Goal: Task Accomplishment & Management: Use online tool/utility

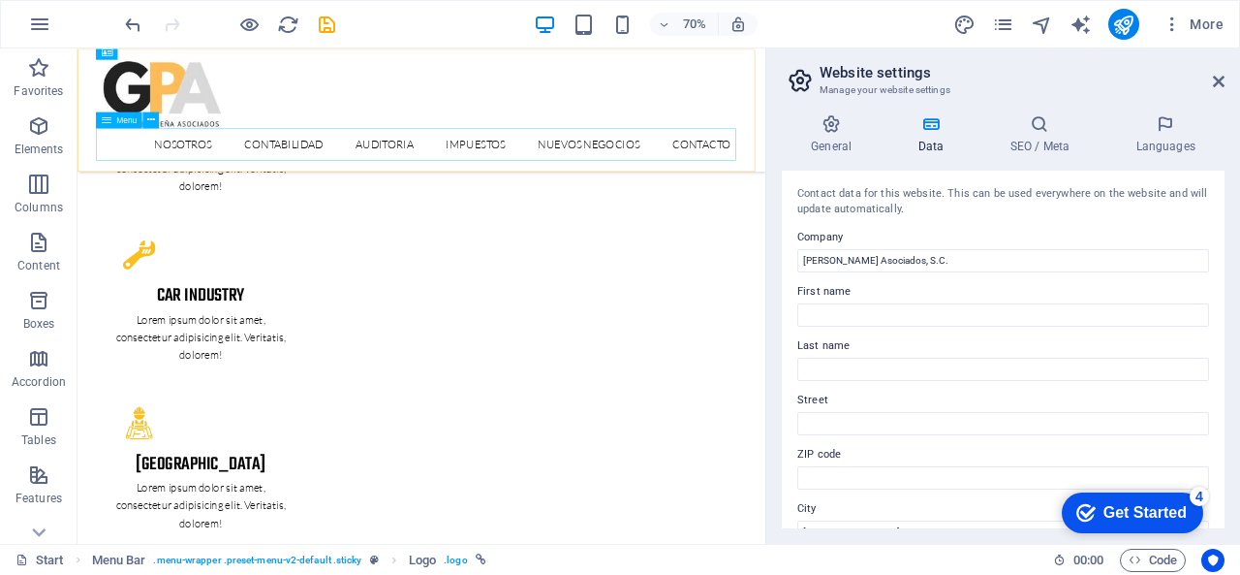
scroll to position [3004, 0]
click at [1217, 81] on icon at bounding box center [1219, 82] width 12 height 16
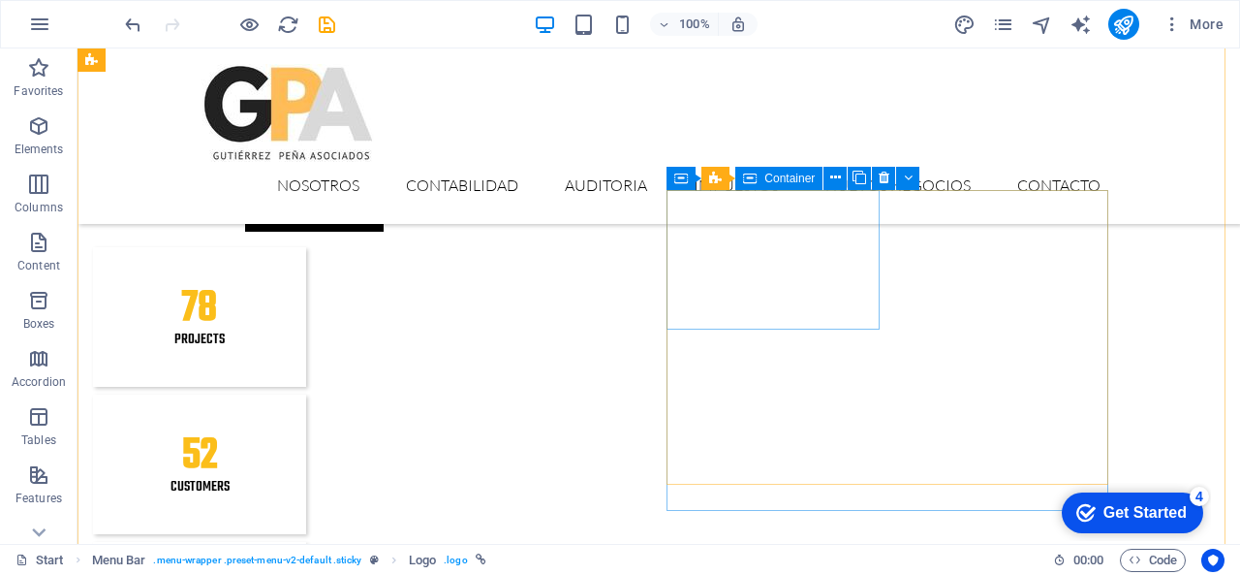
scroll to position [0, 0]
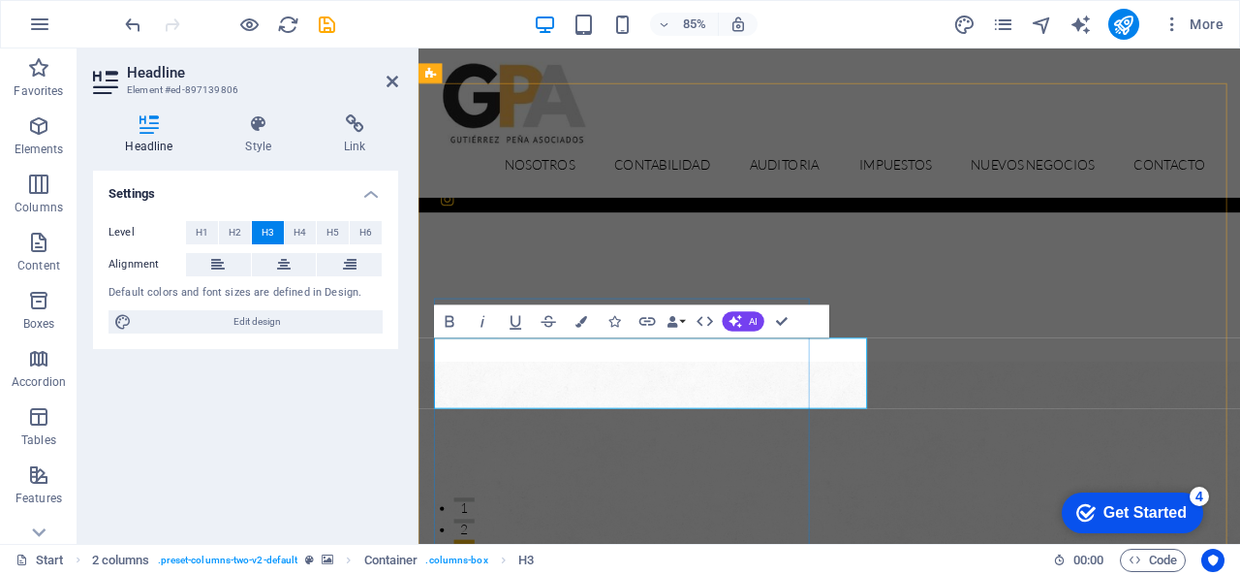
scroll to position [956, 8]
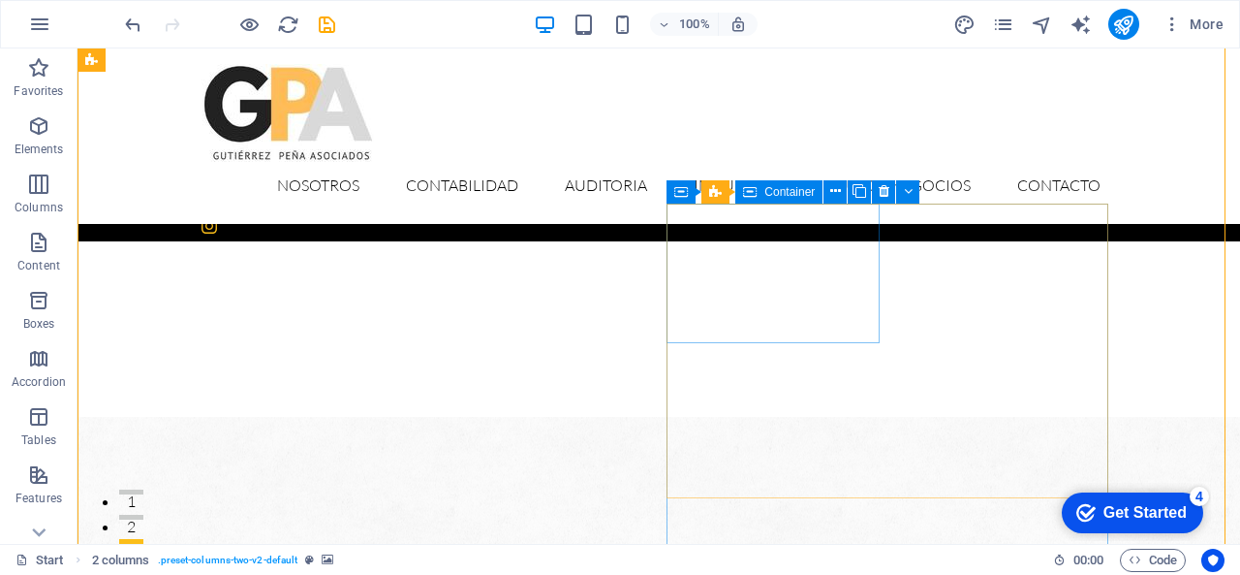
scroll to position [184, 0]
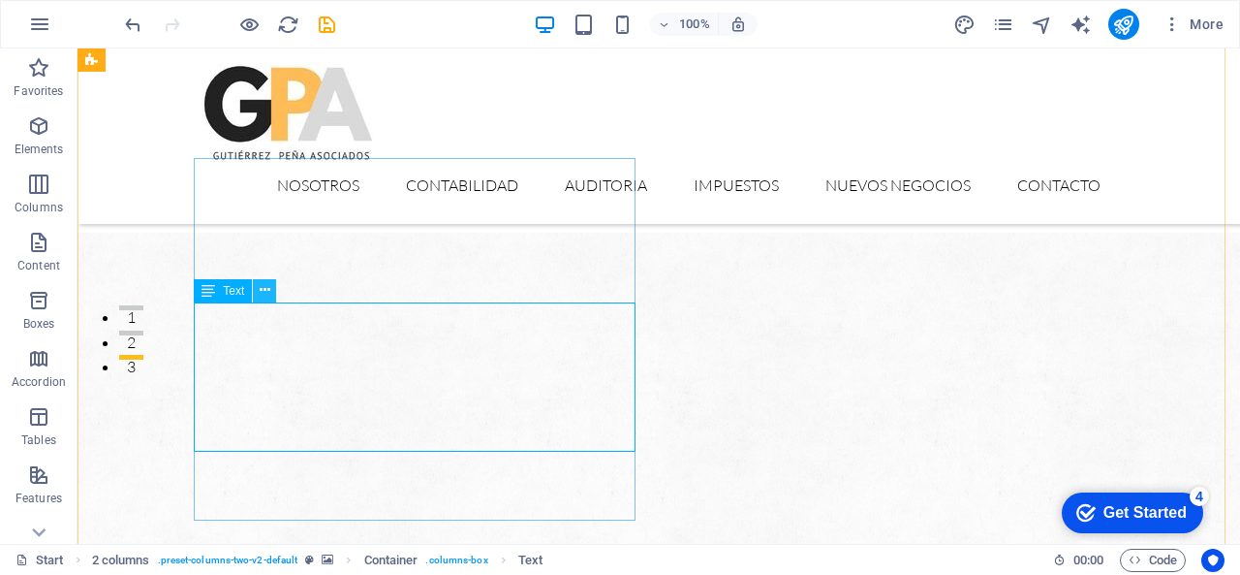
click at [263, 290] on icon at bounding box center [265, 290] width 11 height 20
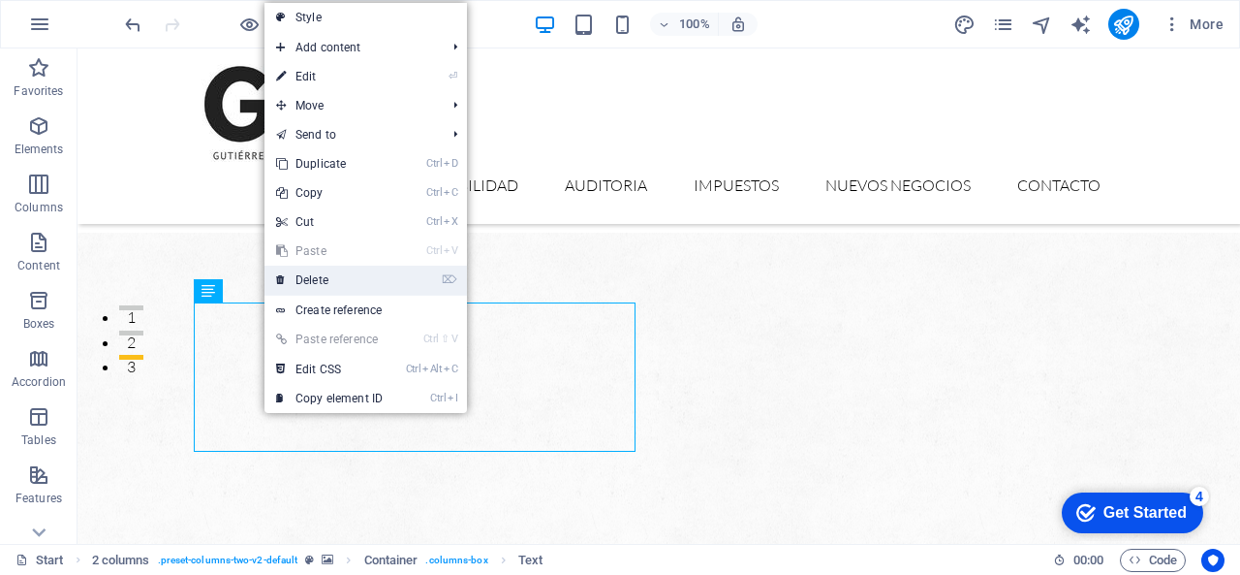
click at [304, 290] on link "⌦ Delete" at bounding box center [330, 280] width 130 height 29
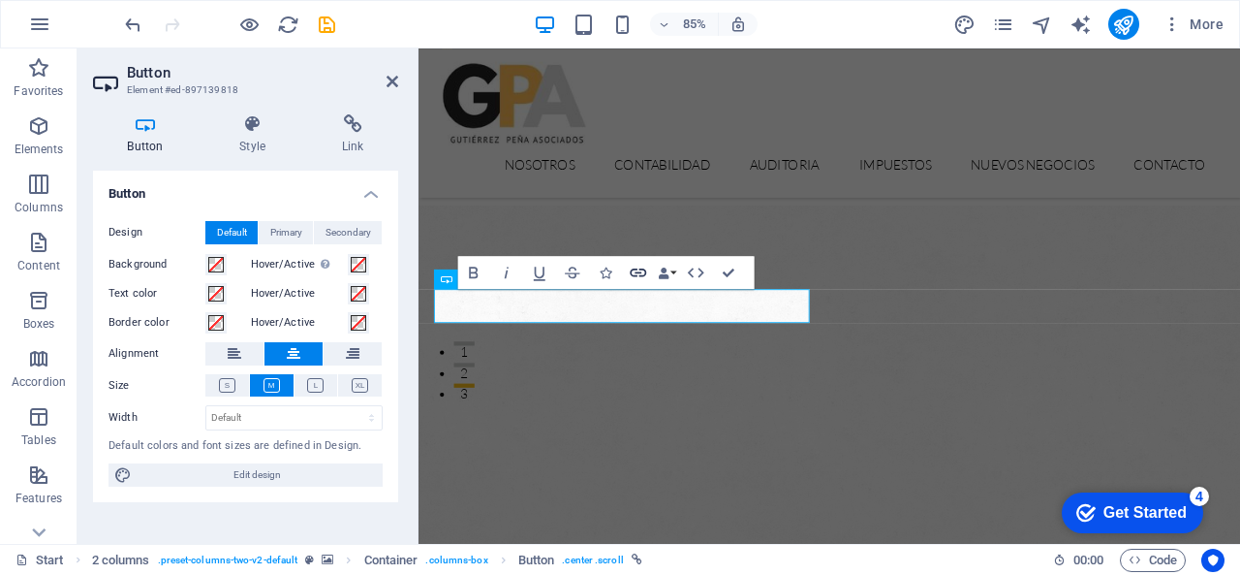
click at [636, 266] on icon "button" at bounding box center [638, 272] width 19 height 19
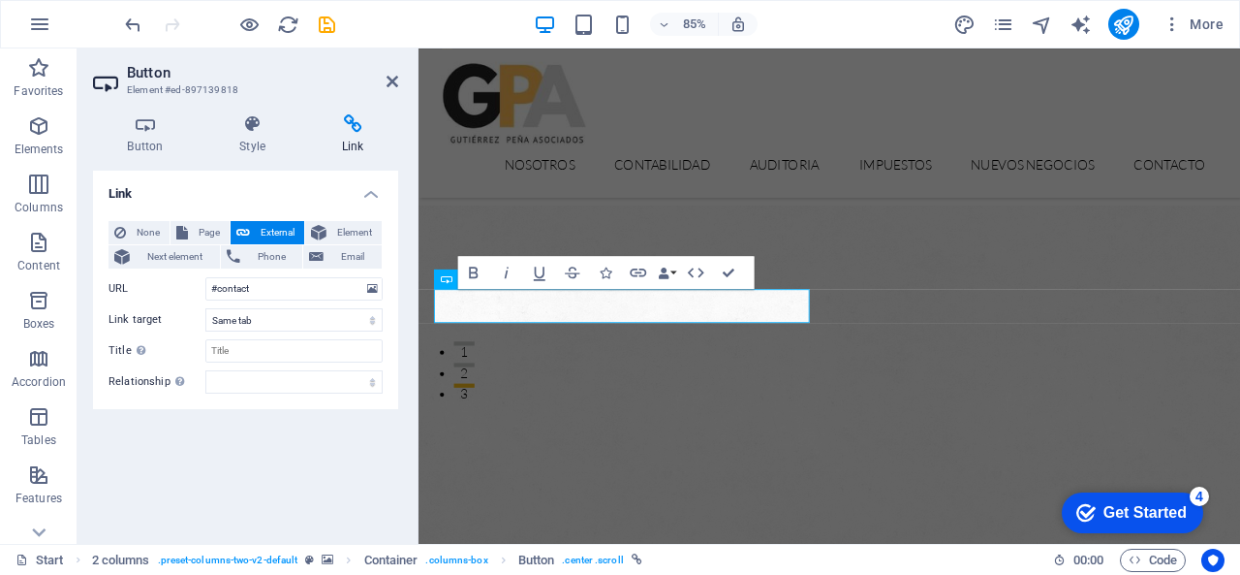
click at [256, 224] on span "External" at bounding box center [277, 232] width 43 height 23
click at [207, 224] on span "Page" at bounding box center [209, 232] width 30 height 23
select select
click at [276, 233] on span "External" at bounding box center [277, 232] width 43 height 23
select select "blank"
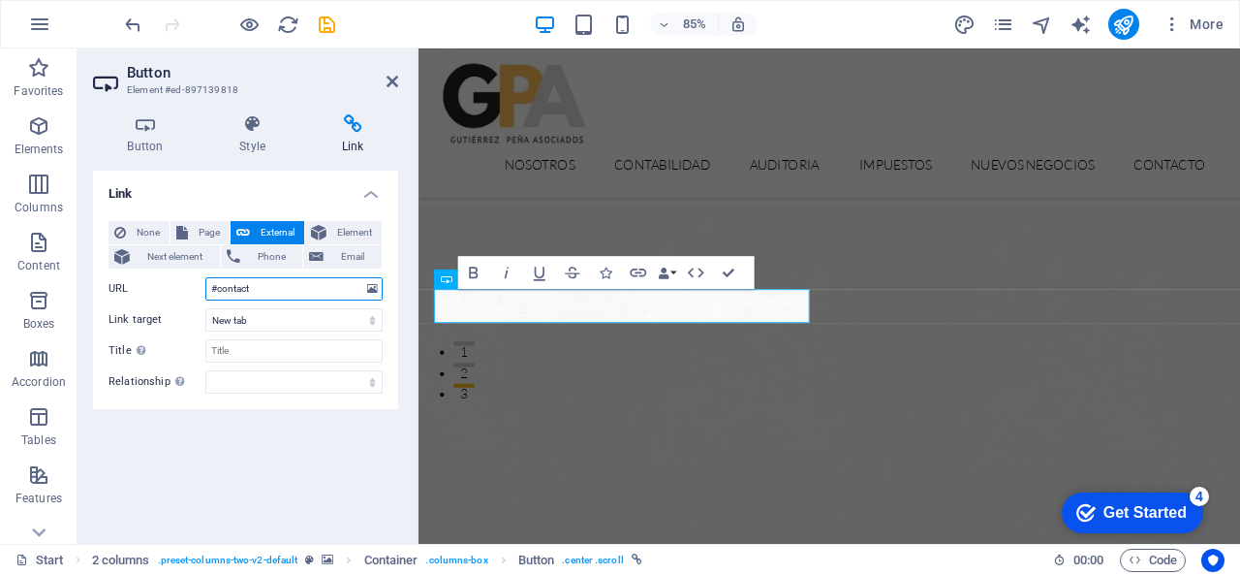
drag, startPoint x: 277, startPoint y: 290, endPoint x: 157, endPoint y: 276, distance: 120.9
click at [157, 277] on div "URL #contact" at bounding box center [246, 288] width 274 height 23
paste input "[URL][DOMAIN_NAME]"
type input "[URL][DOMAIN_NAME]"
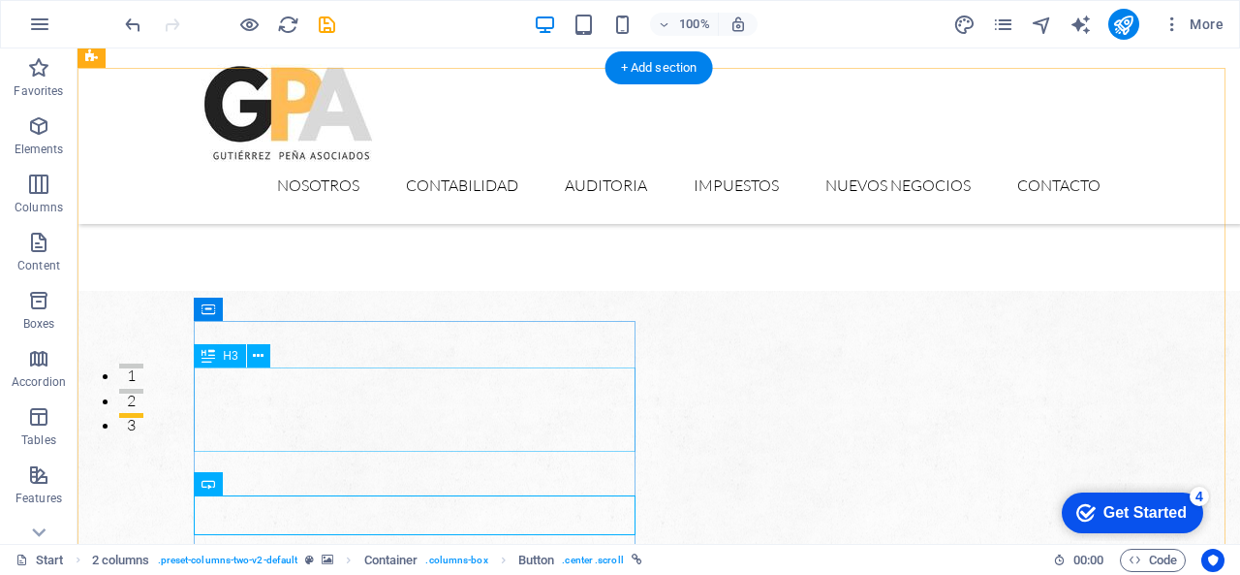
scroll to position [0, 0]
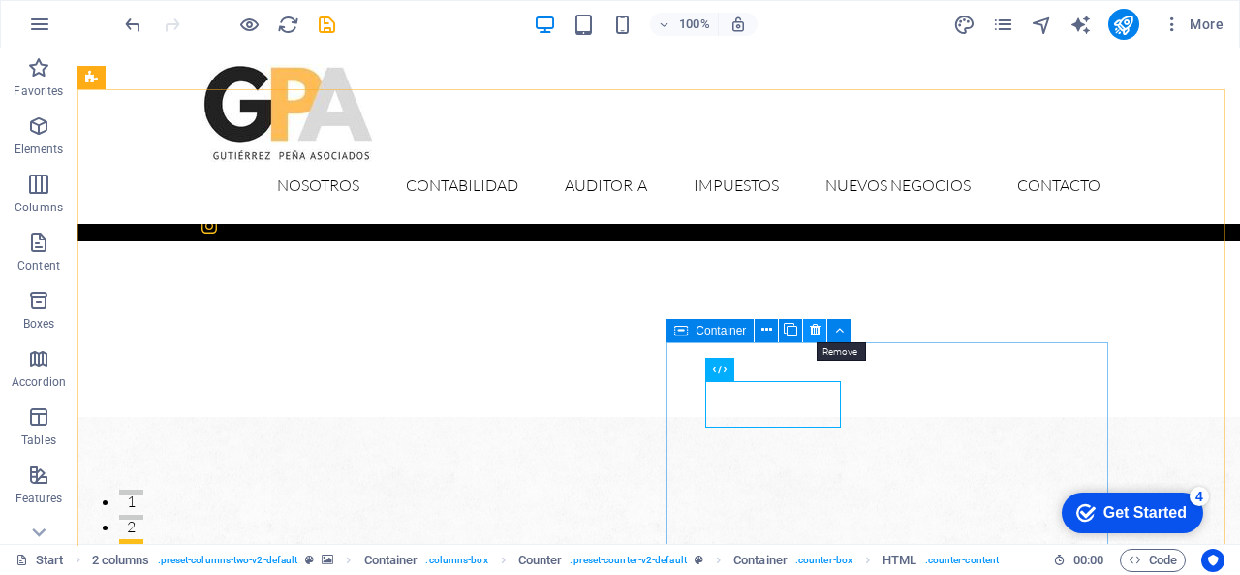
click at [812, 332] on icon at bounding box center [815, 330] width 11 height 20
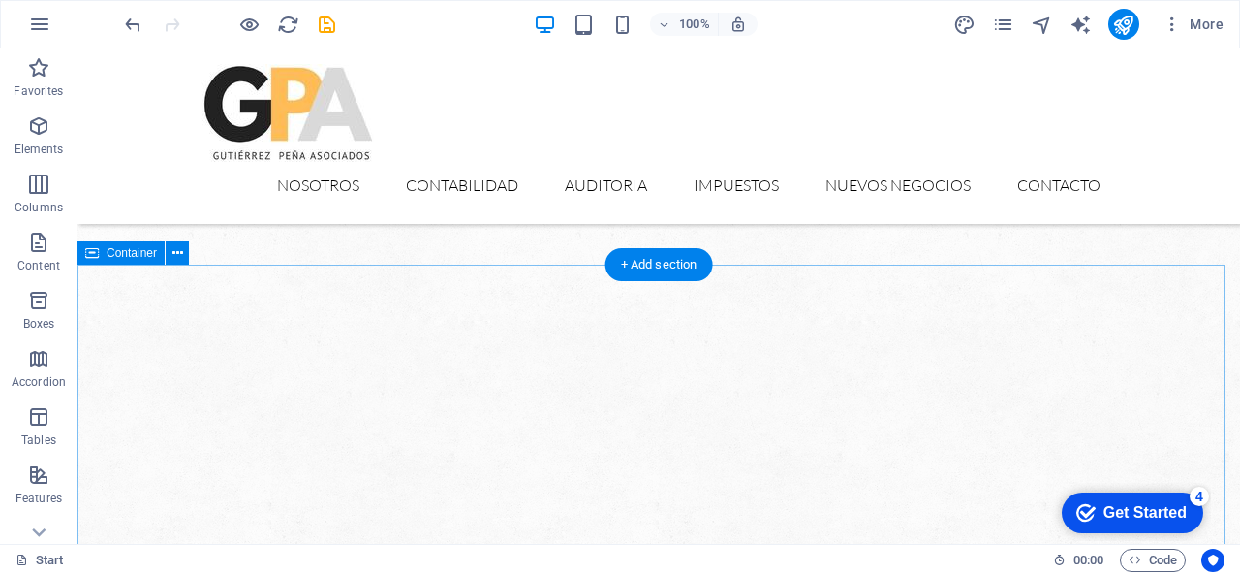
scroll to position [329, 0]
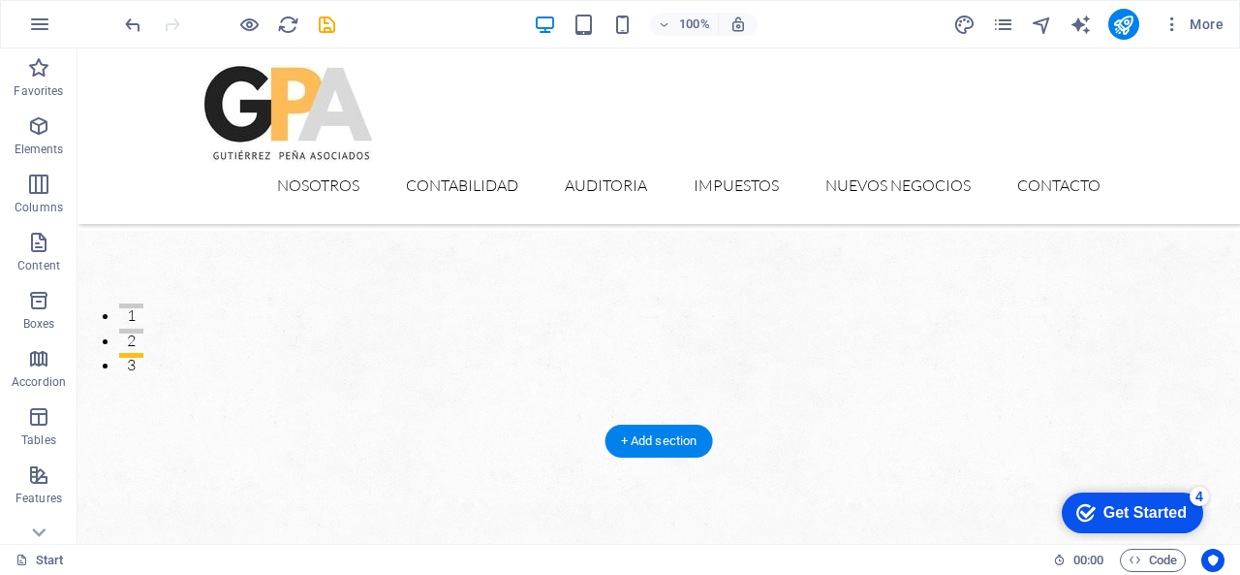
scroll to position [184, 0]
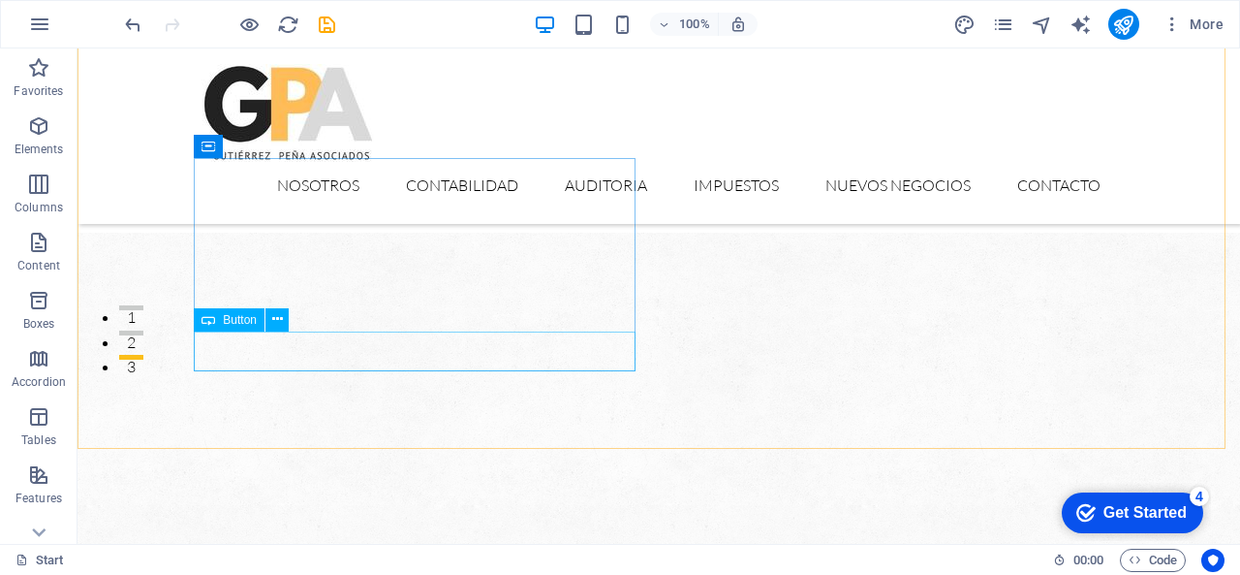
click at [208, 317] on icon at bounding box center [209, 319] width 14 height 23
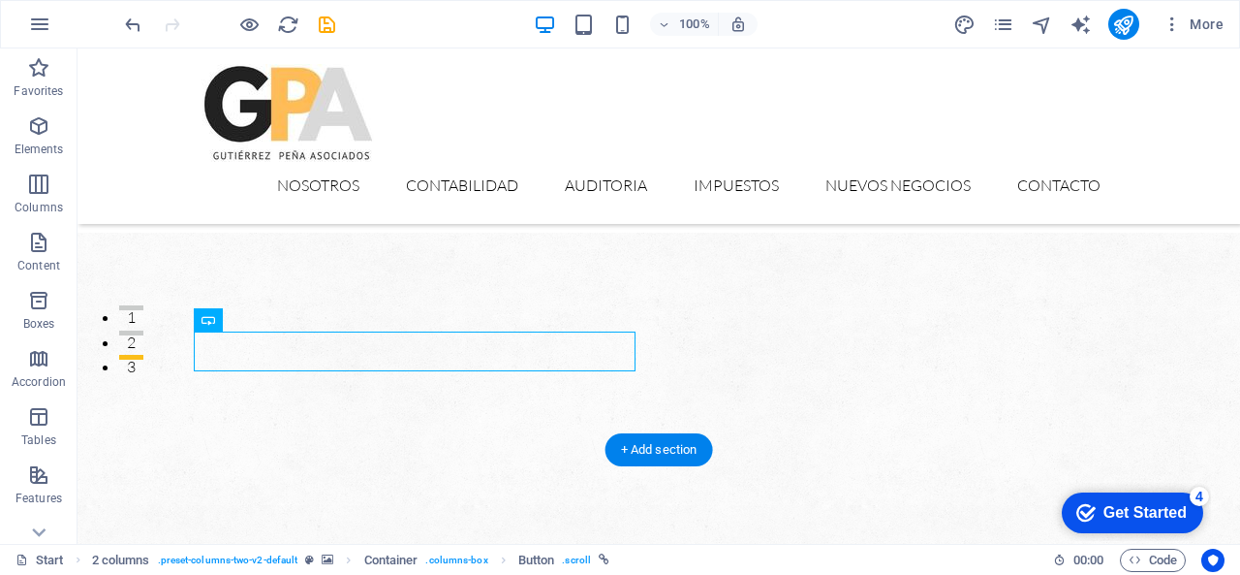
click at [690, 384] on figure at bounding box center [659, 505] width 1163 height 545
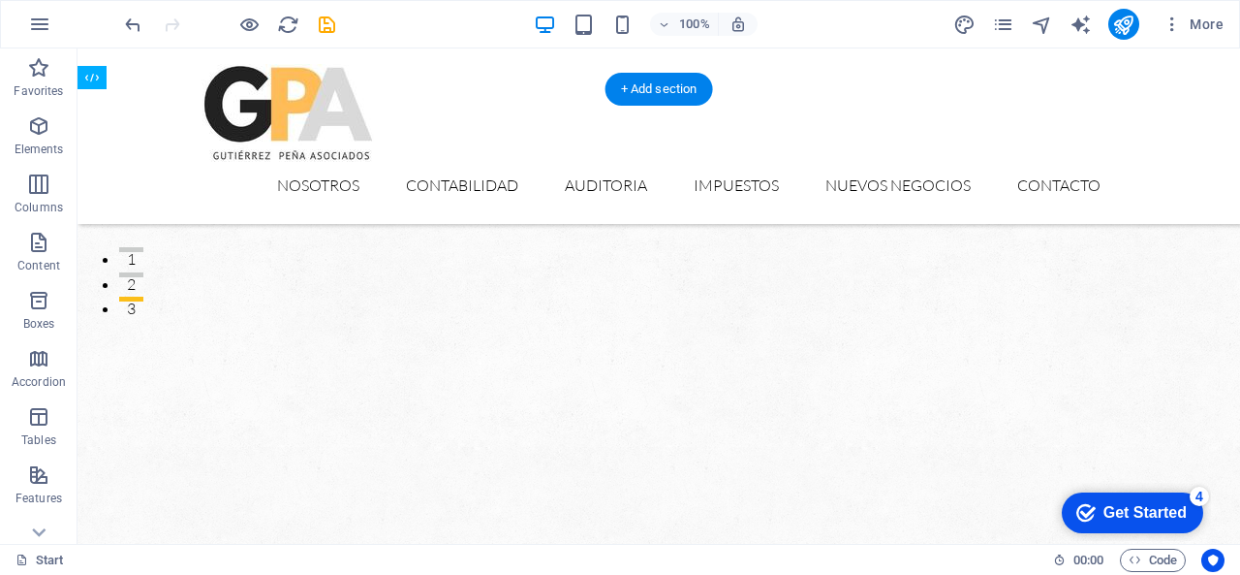
scroll to position [0, 0]
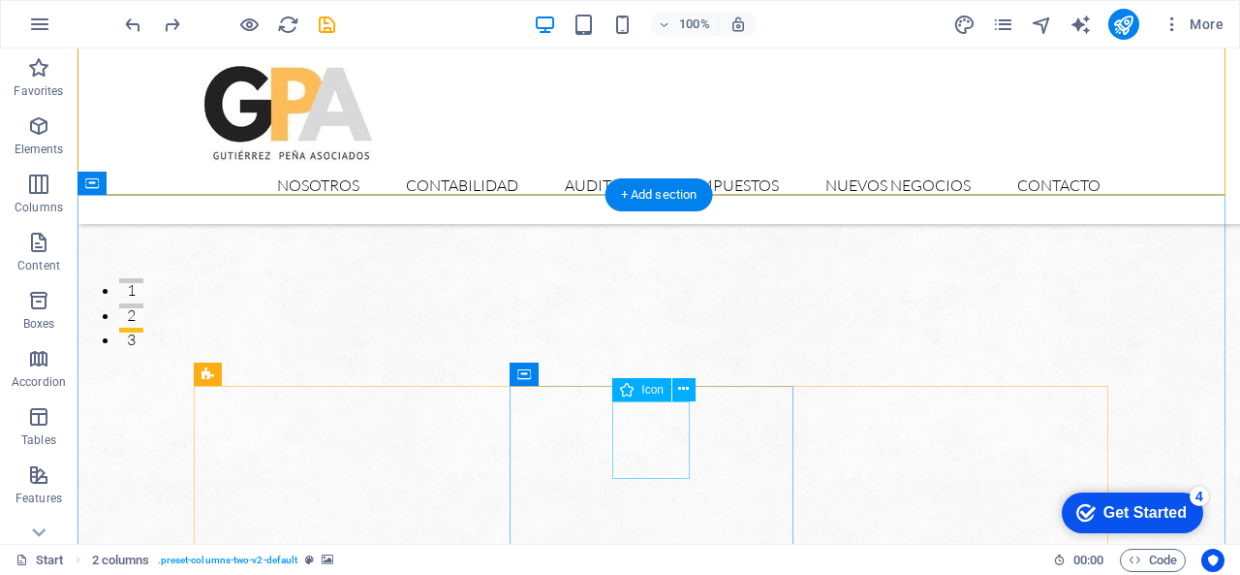
scroll to position [438, 0]
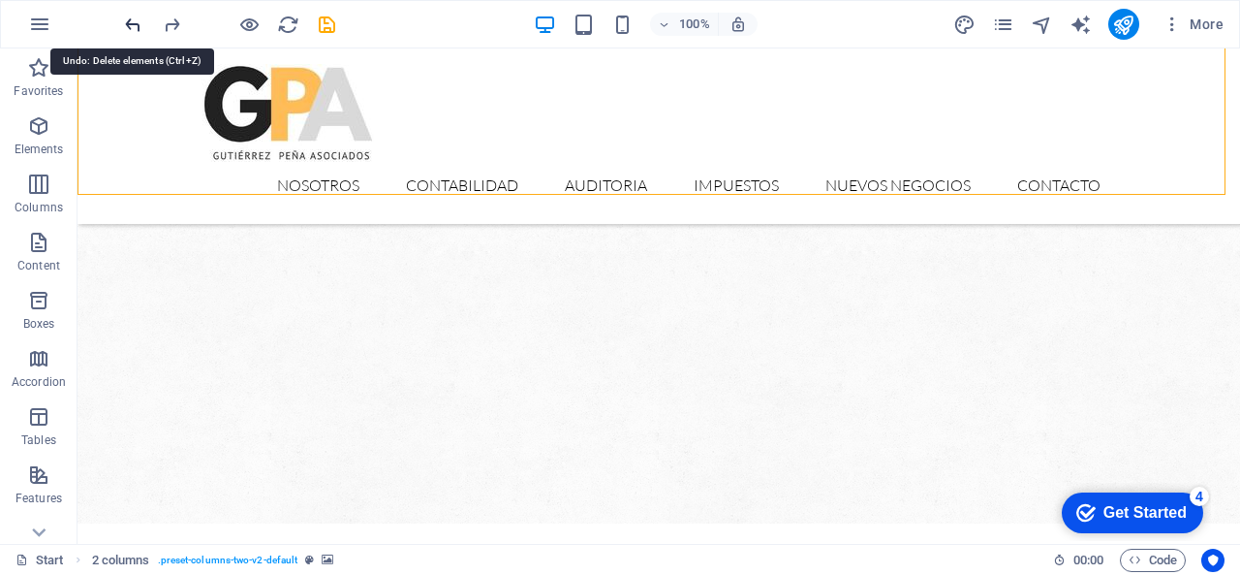
click at [129, 25] on icon "undo" at bounding box center [133, 25] width 22 height 22
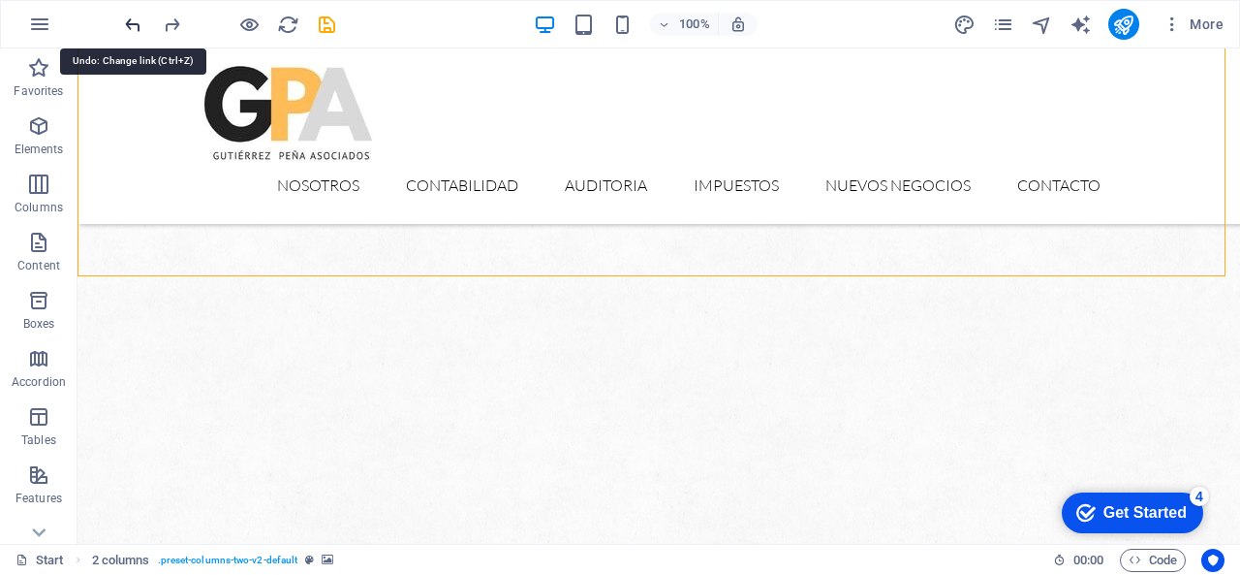
click at [129, 25] on icon "undo" at bounding box center [133, 25] width 22 height 22
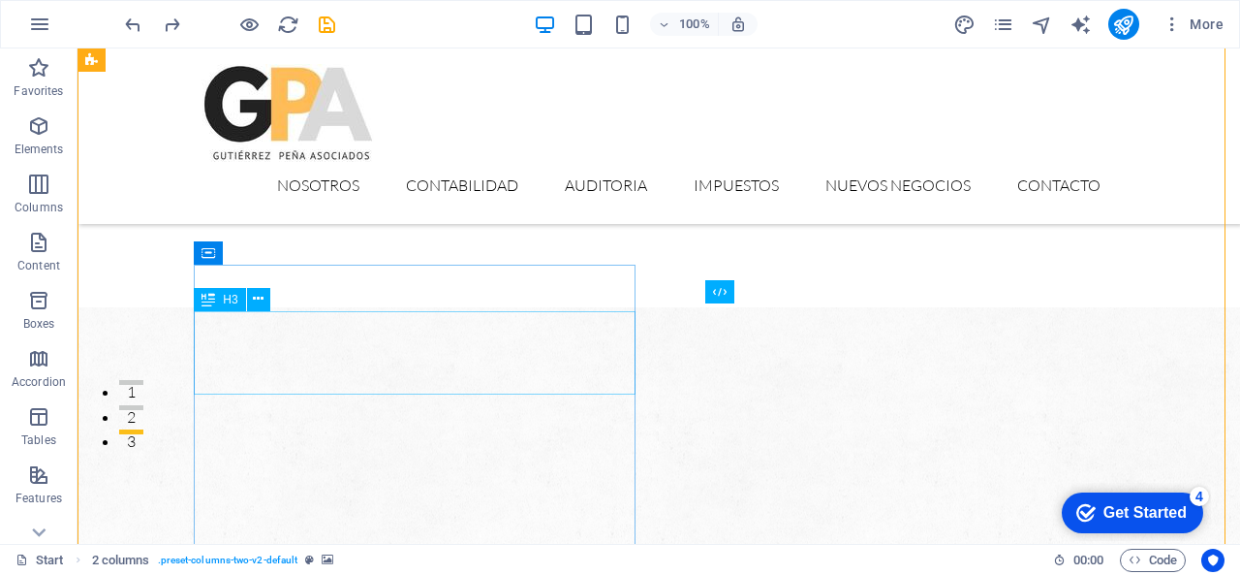
scroll to position [78, 0]
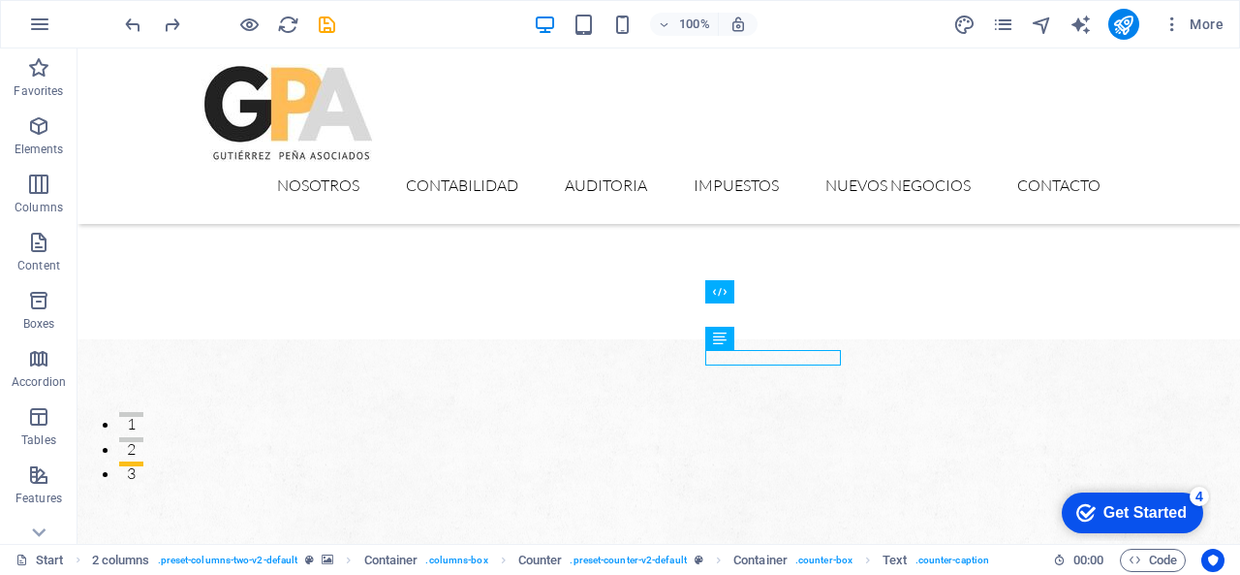
drag, startPoint x: 793, startPoint y: 356, endPoint x: 1159, endPoint y: 325, distance: 367.6
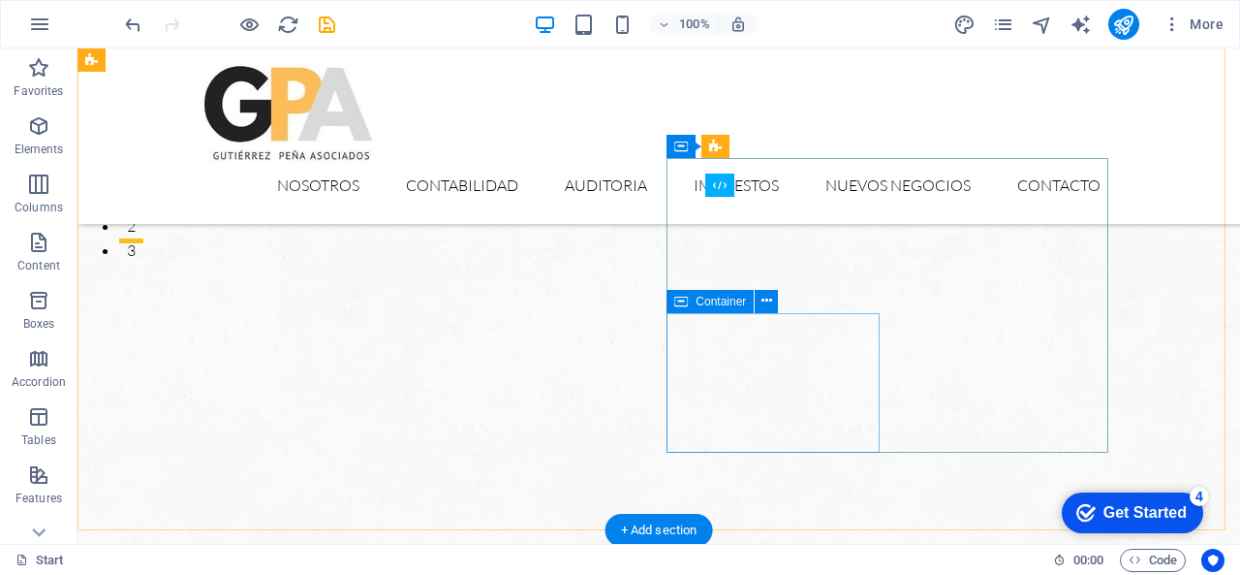
scroll to position [184, 0]
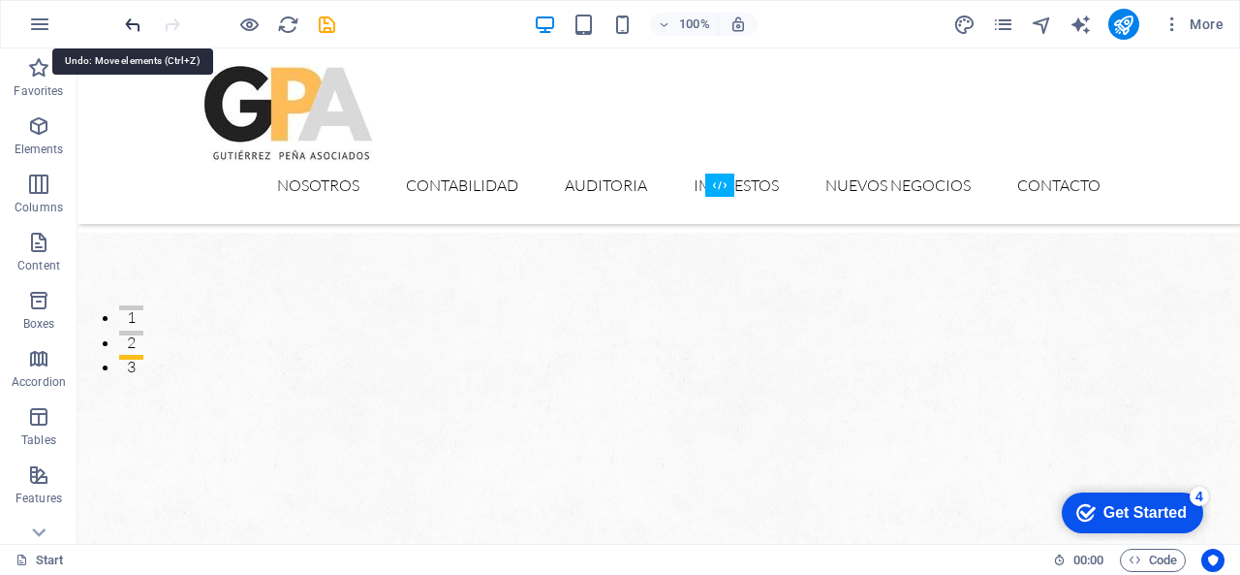
click at [125, 19] on icon "undo" at bounding box center [133, 25] width 22 height 22
click at [125, 27] on icon "undo" at bounding box center [133, 25] width 22 height 22
click at [129, 18] on icon "undo" at bounding box center [133, 25] width 22 height 22
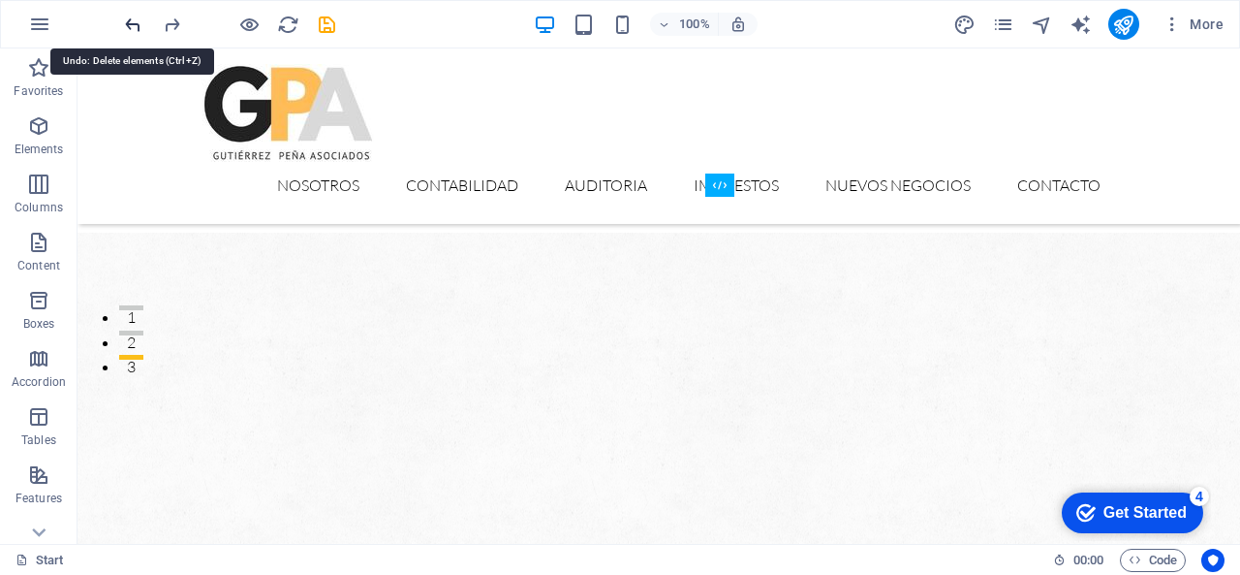
click at [129, 18] on icon "undo" at bounding box center [133, 25] width 22 height 22
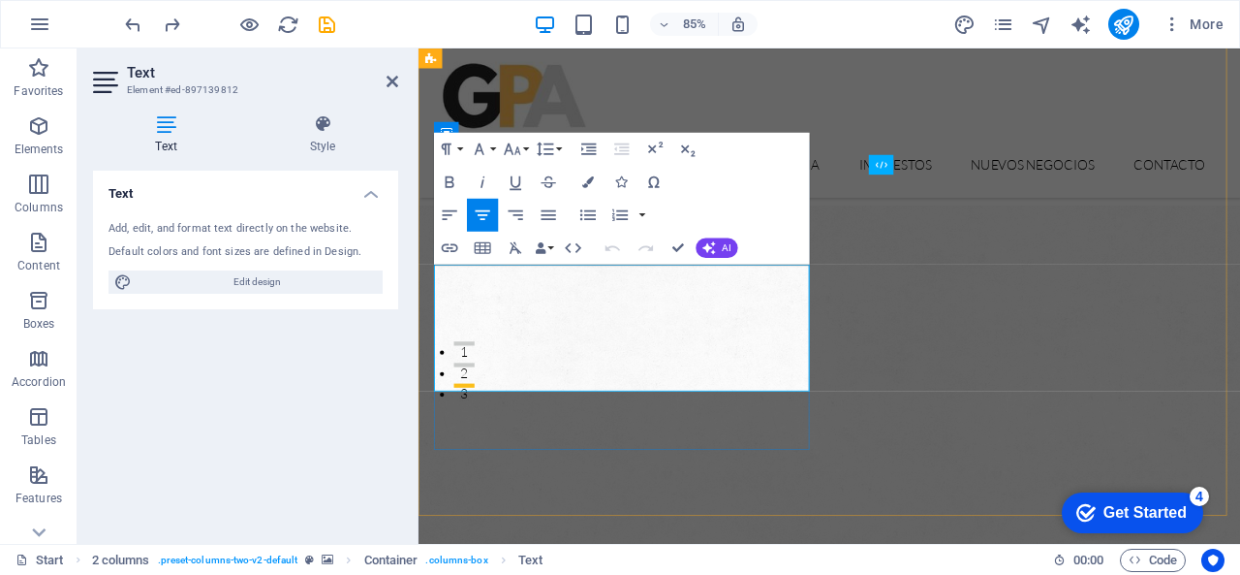
drag, startPoint x: 451, startPoint y: 324, endPoint x: 815, endPoint y: 435, distance: 381.0
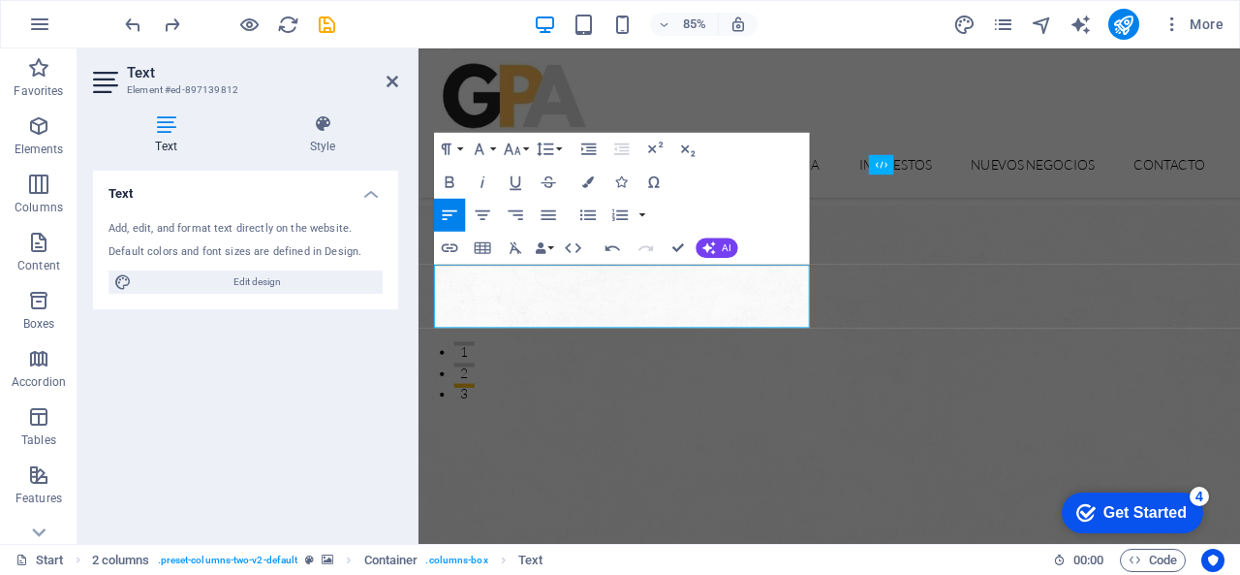
drag, startPoint x: 817, startPoint y: 360, endPoint x: 550, endPoint y: 266, distance: 282.6
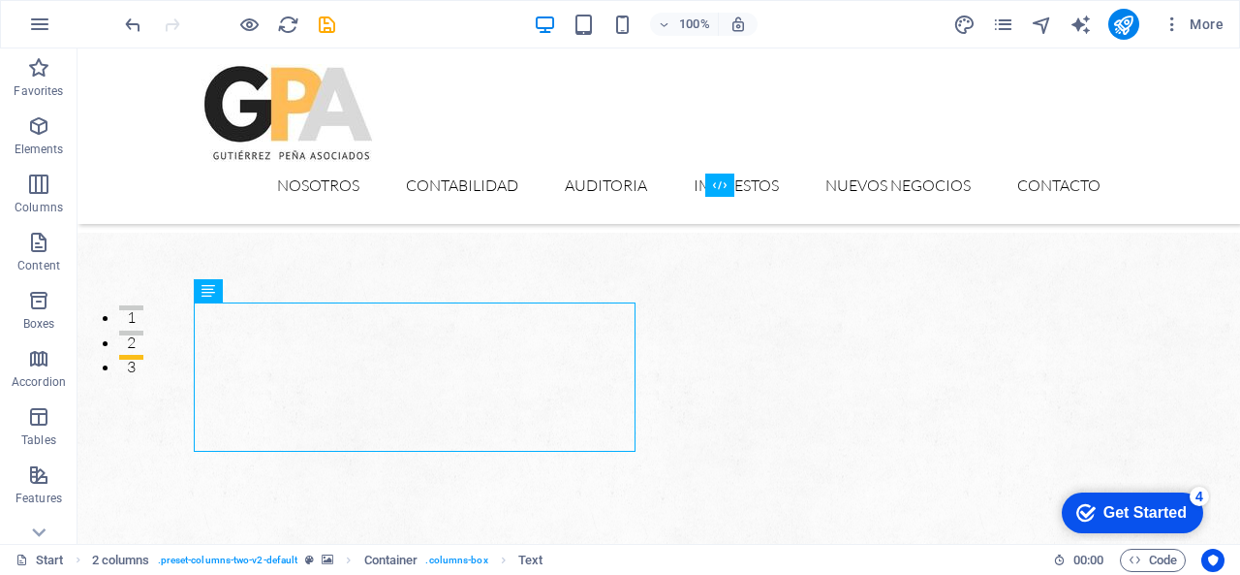
click at [741, 525] on figure at bounding box center [659, 579] width 1163 height 693
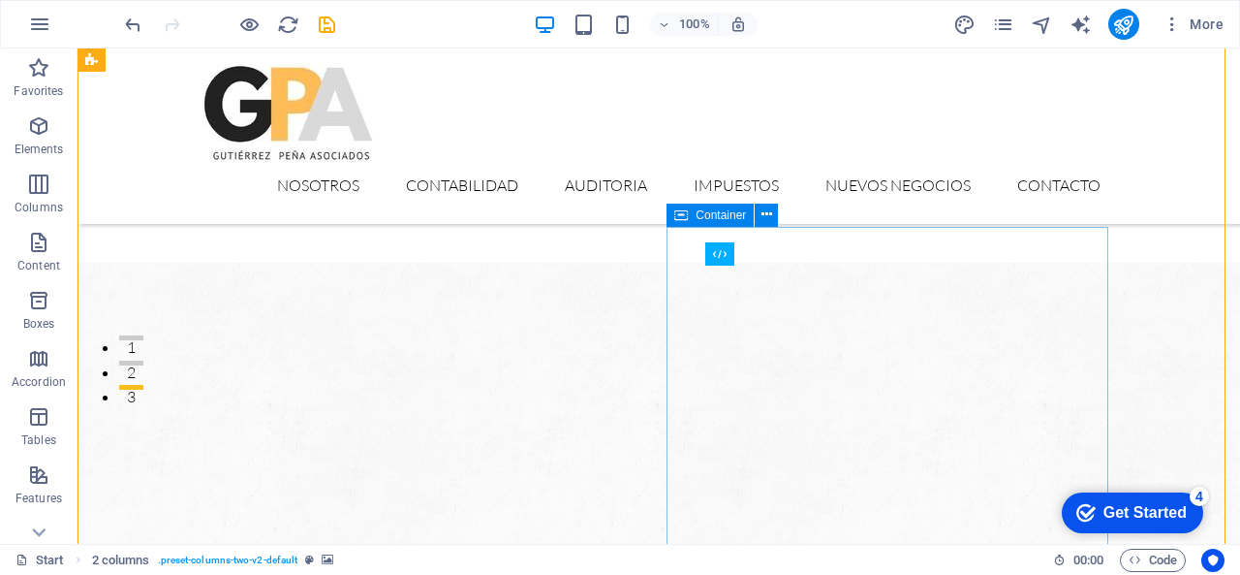
scroll to position [0, 0]
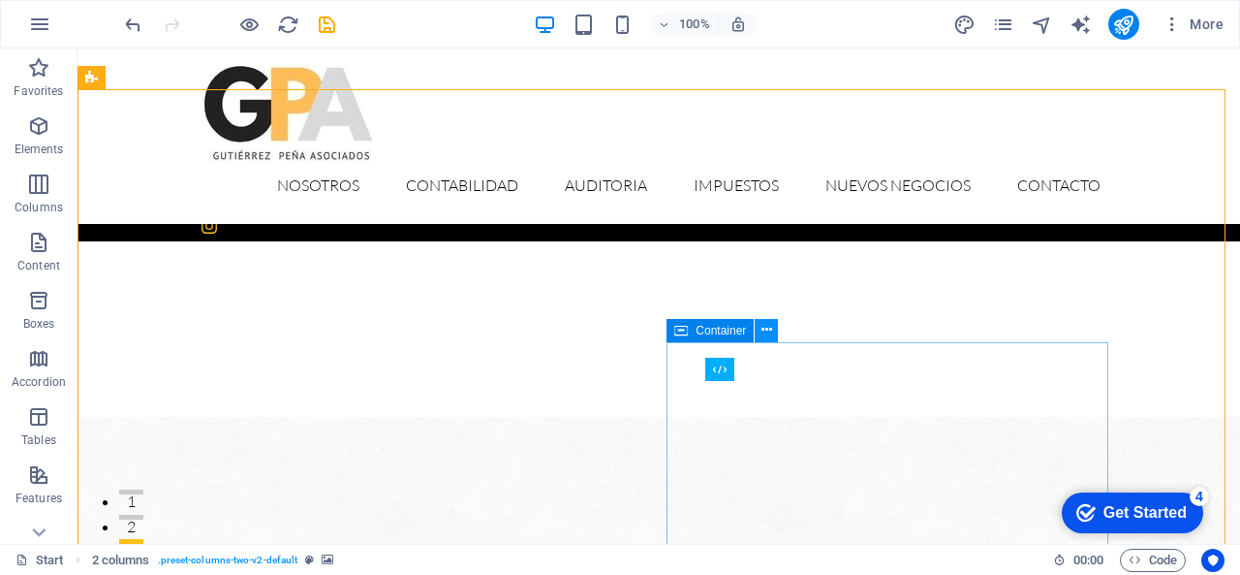
click at [767, 326] on icon at bounding box center [767, 330] width 11 height 20
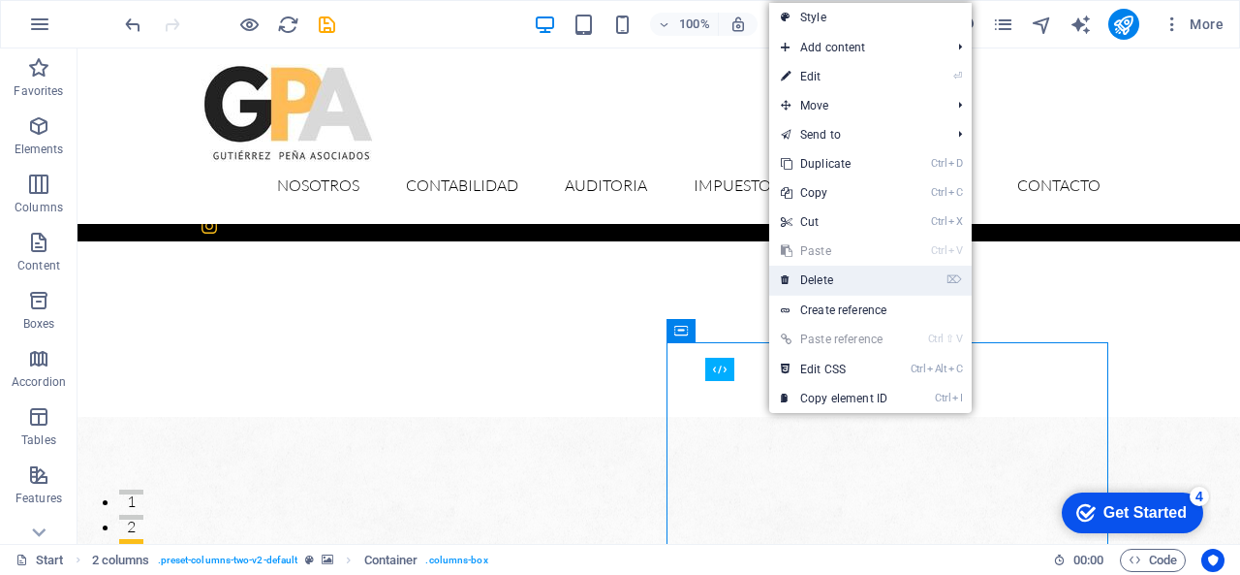
click at [824, 284] on link "⌦ Delete" at bounding box center [834, 280] width 130 height 29
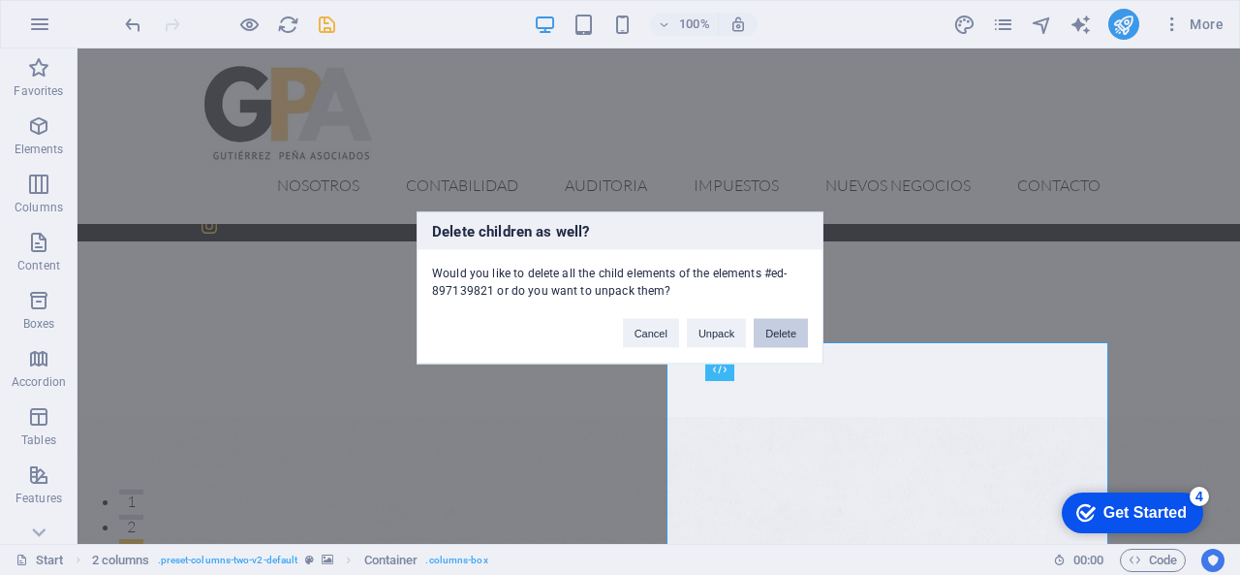
click at [777, 325] on button "Delete" at bounding box center [781, 332] width 54 height 29
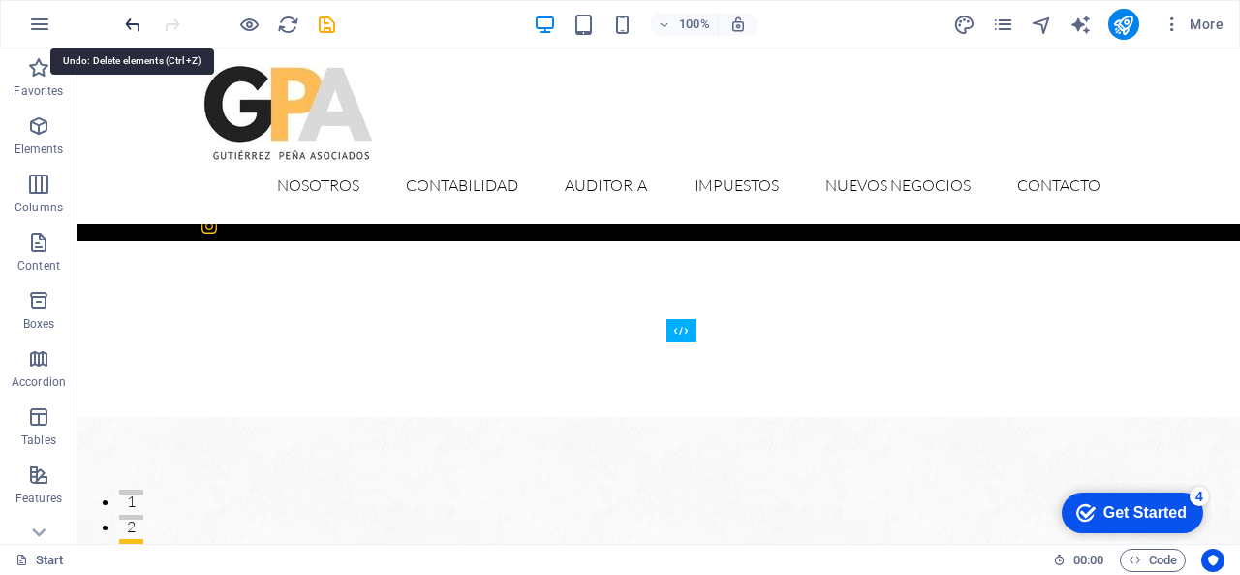
click at [134, 14] on icon "undo" at bounding box center [133, 25] width 22 height 22
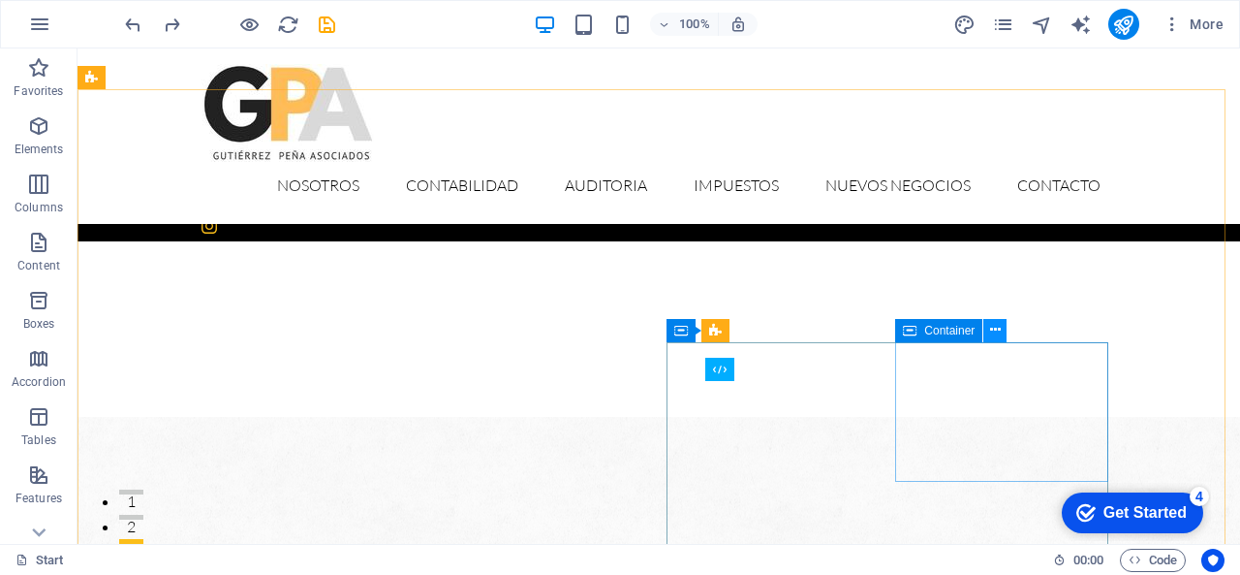
click at [995, 332] on icon at bounding box center [995, 330] width 11 height 20
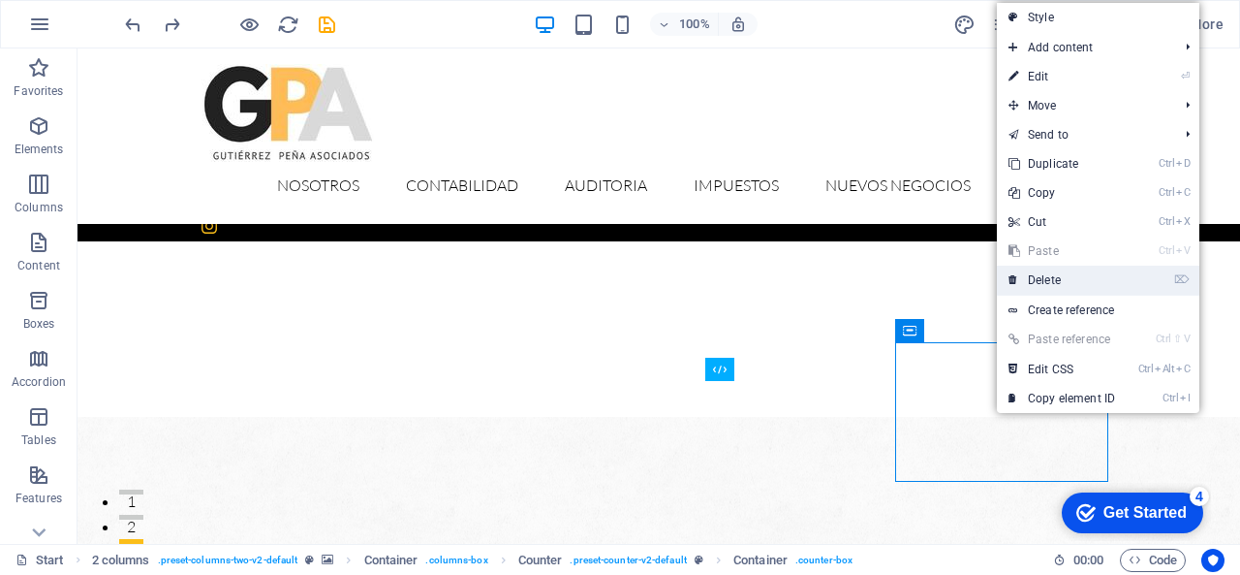
click at [1039, 282] on link "⌦ Delete" at bounding box center [1062, 280] width 130 height 29
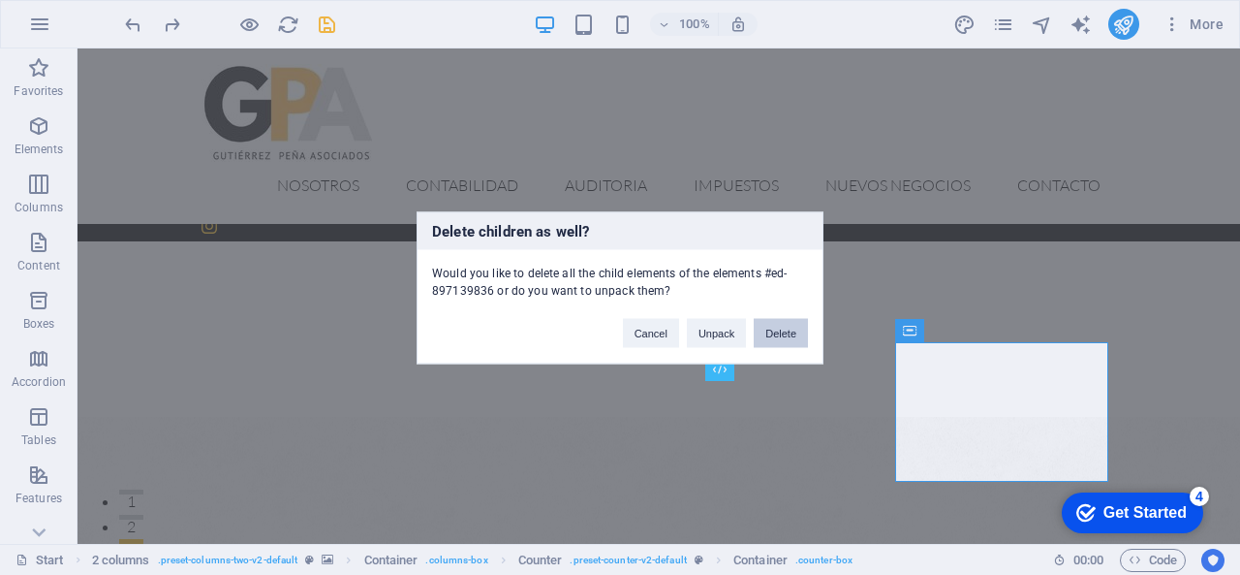
click at [781, 330] on button "Delete" at bounding box center [781, 332] width 54 height 29
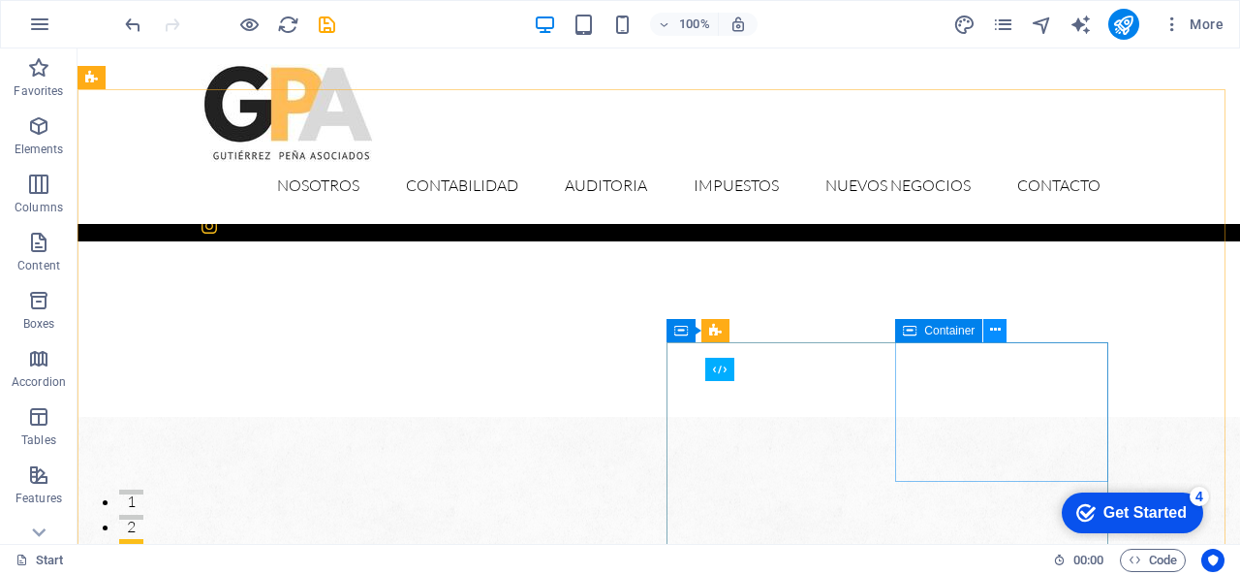
click at [993, 335] on icon at bounding box center [995, 330] width 11 height 20
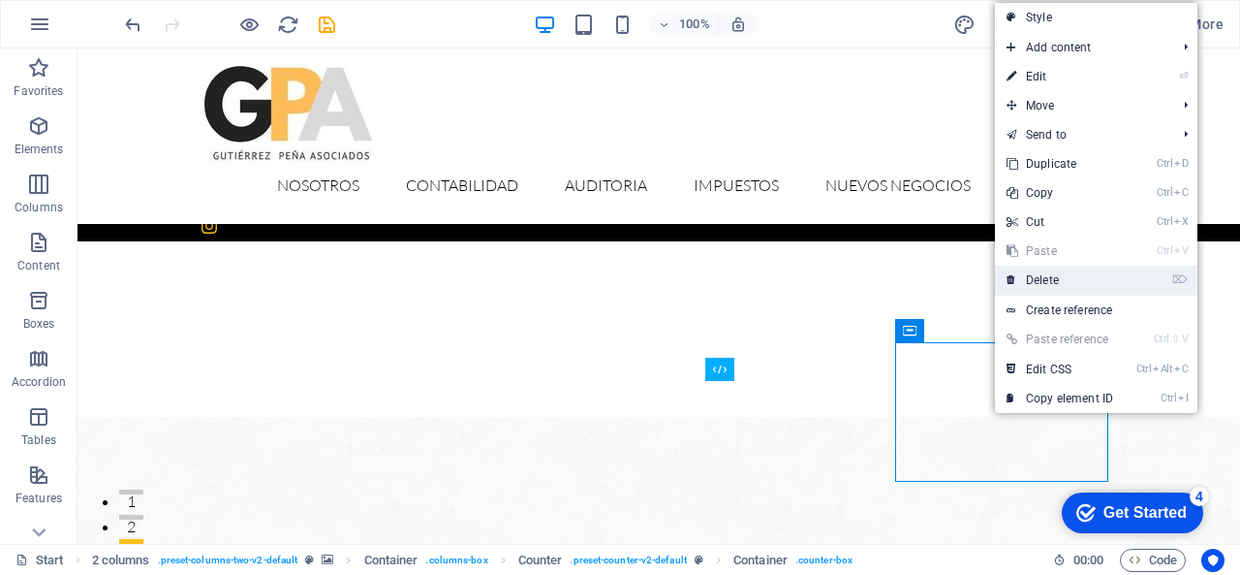
click at [1056, 273] on link "⌦ Delete" at bounding box center [1060, 280] width 130 height 29
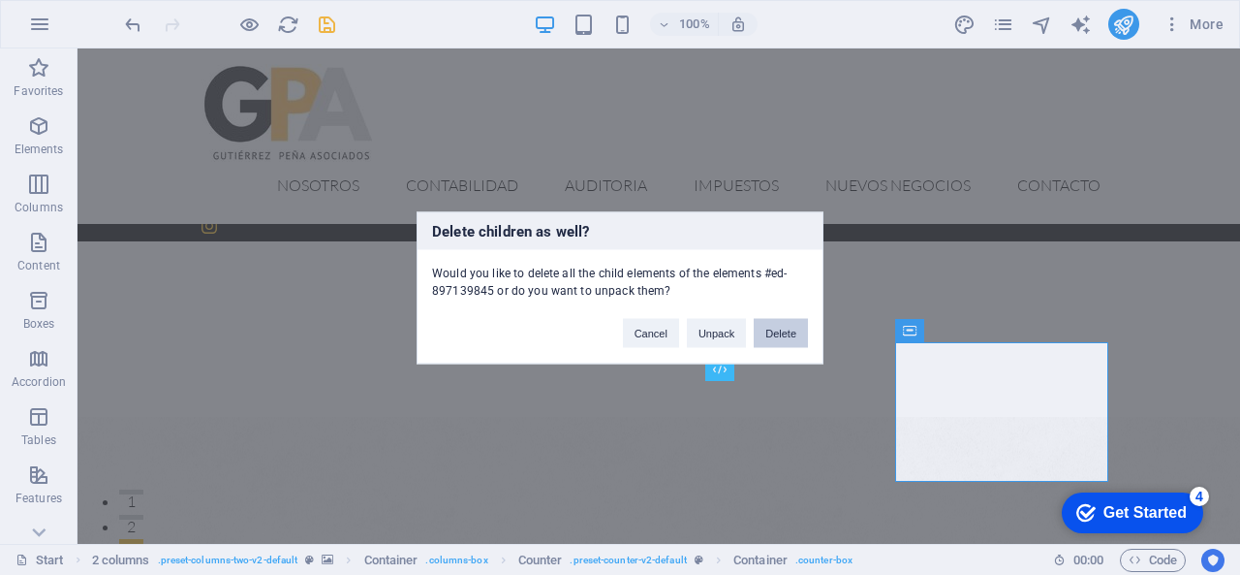
click at [787, 327] on button "Delete" at bounding box center [781, 332] width 54 height 29
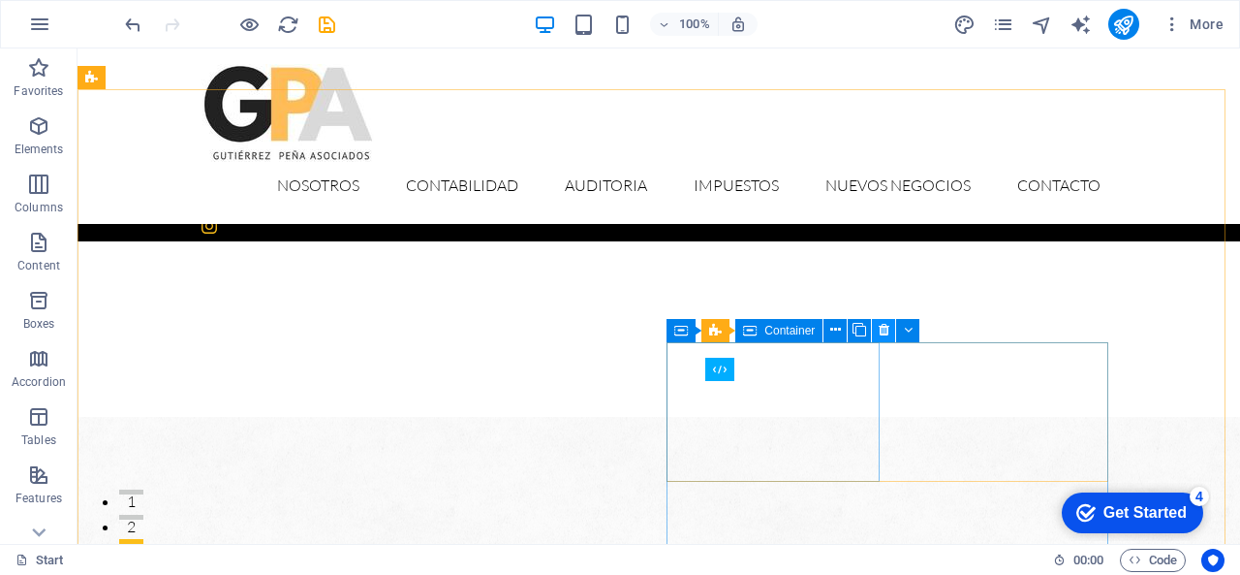
click at [880, 326] on icon at bounding box center [884, 330] width 11 height 20
click at [841, 329] on button at bounding box center [835, 330] width 23 height 23
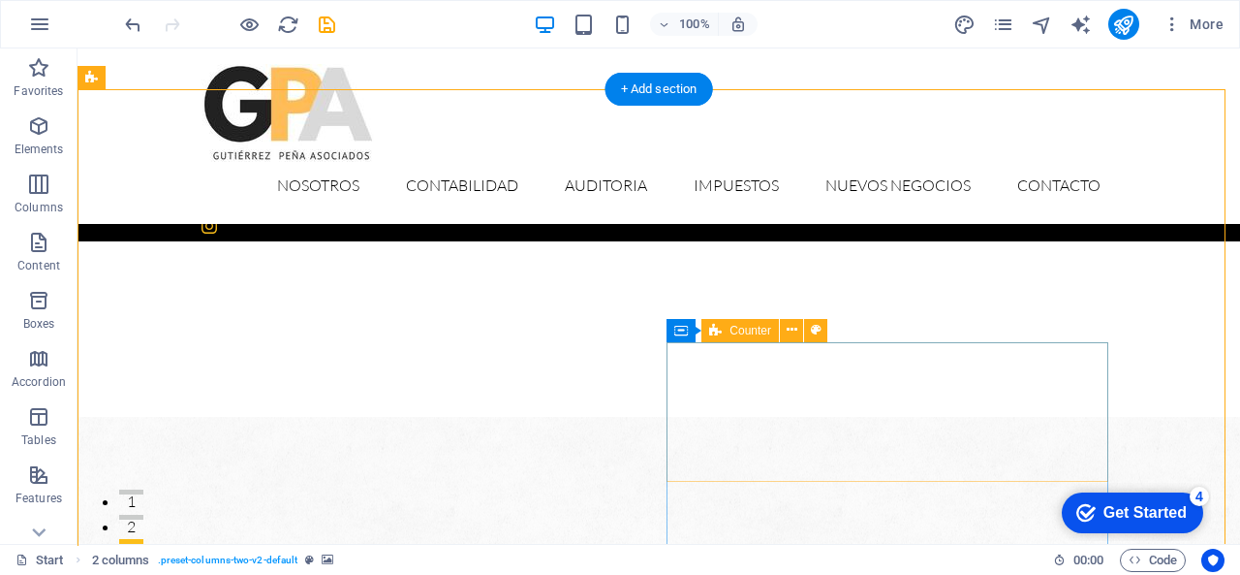
drag, startPoint x: 1129, startPoint y: 359, endPoint x: 1028, endPoint y: 399, distance: 108.7
click at [791, 328] on icon at bounding box center [792, 330] width 11 height 20
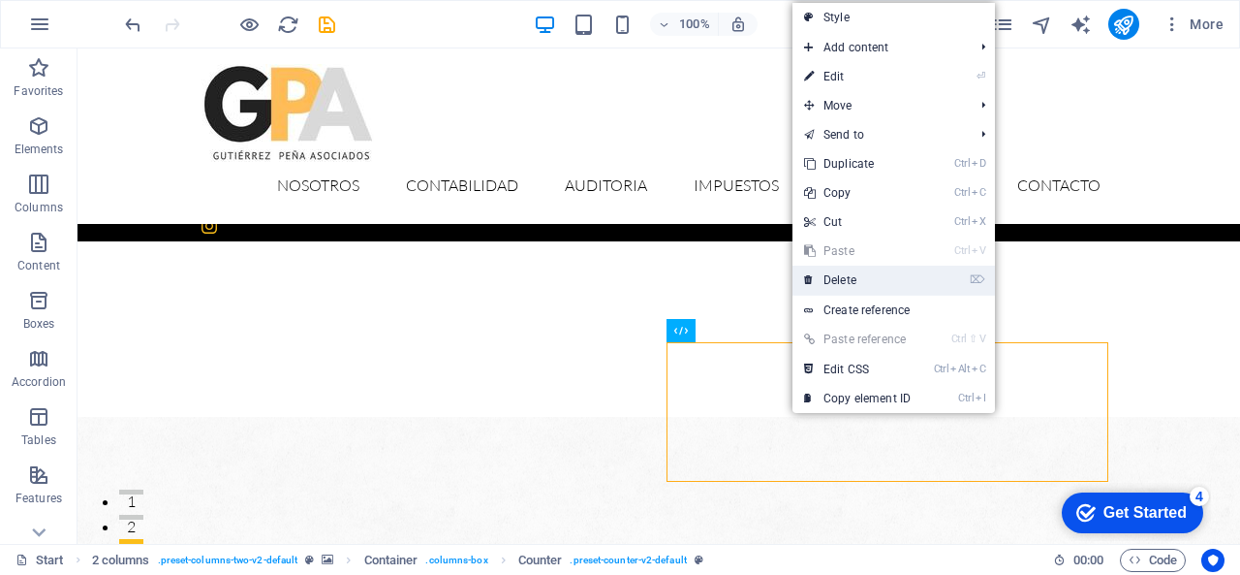
click at [846, 276] on link "⌦ Delete" at bounding box center [858, 280] width 130 height 29
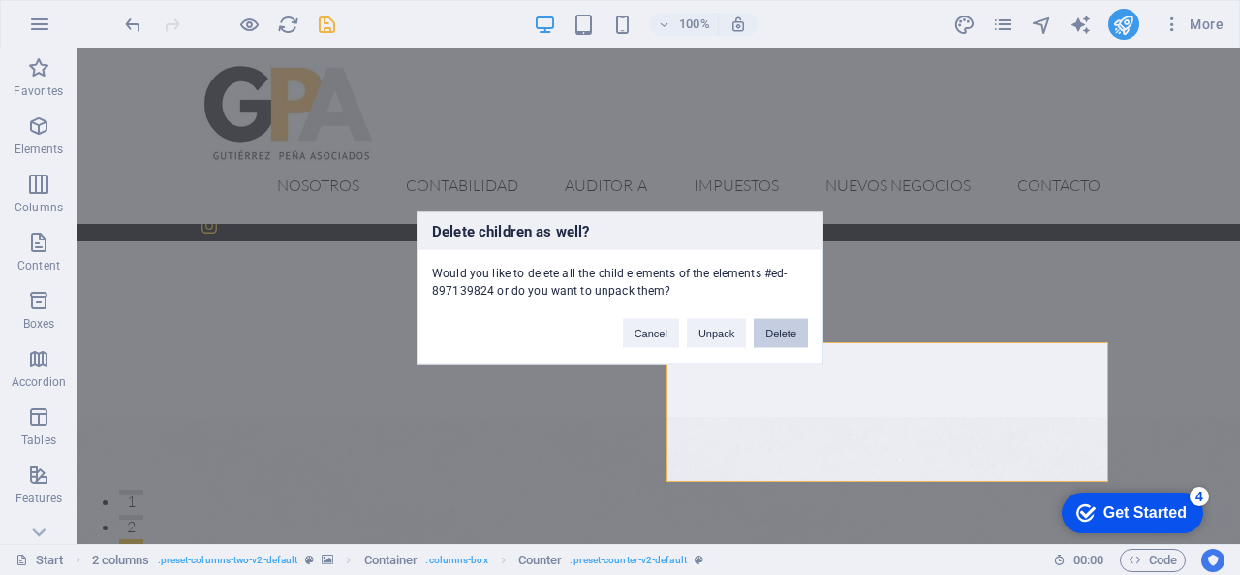
click at [778, 331] on button "Delete" at bounding box center [781, 332] width 54 height 29
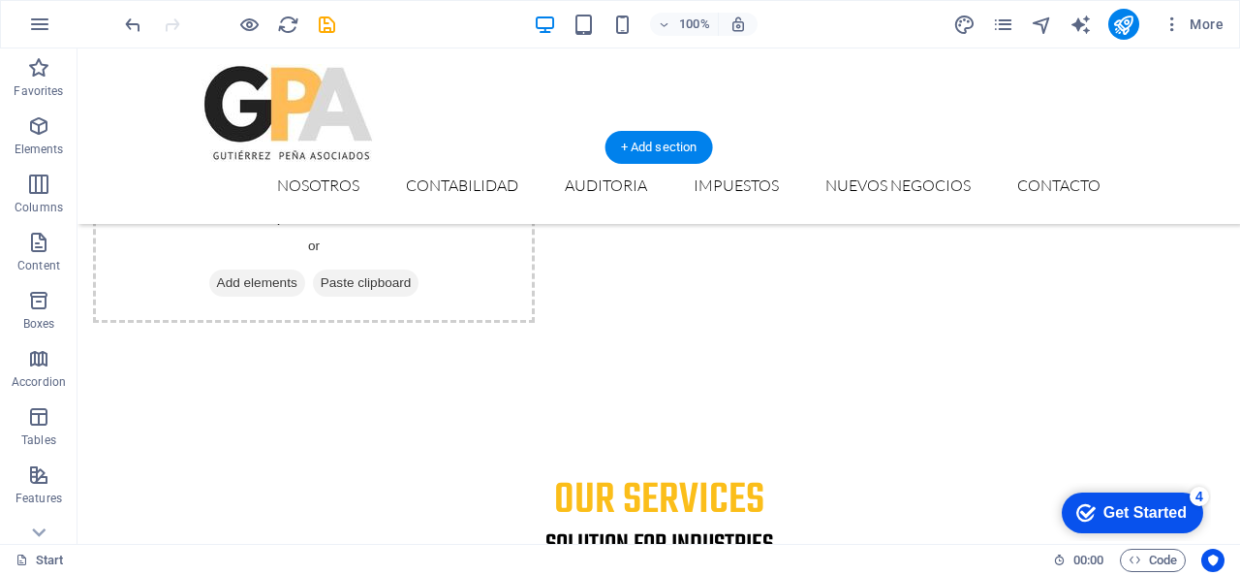
scroll to position [1347, 0]
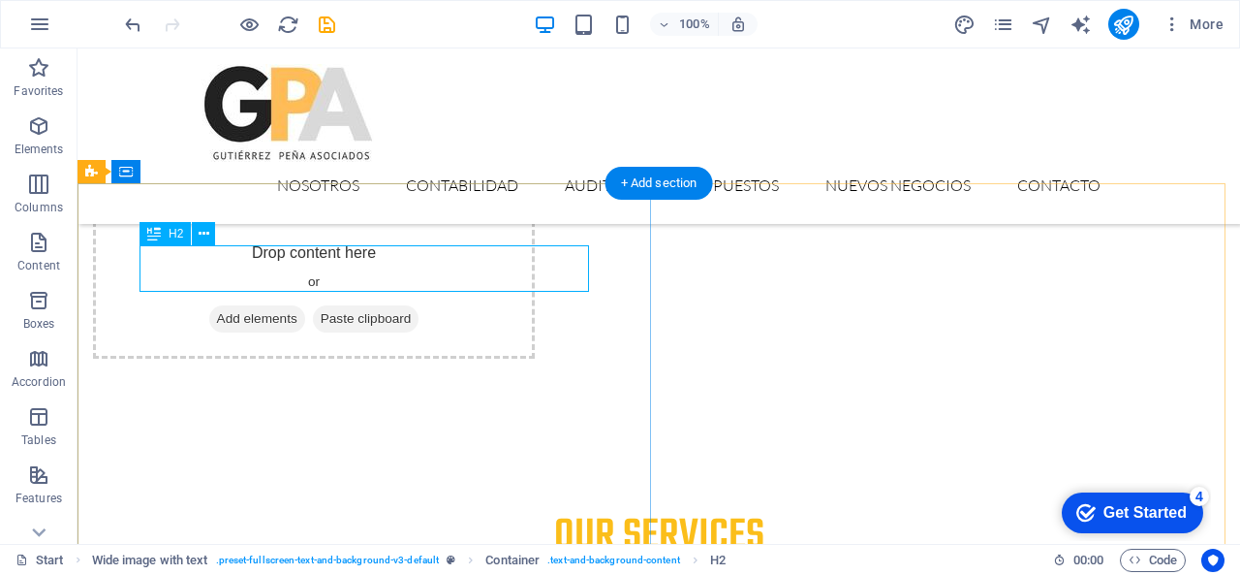
click at [204, 237] on icon at bounding box center [204, 234] width 11 height 20
drag, startPoint x: 421, startPoint y: 266, endPoint x: 329, endPoint y: 270, distance: 91.2
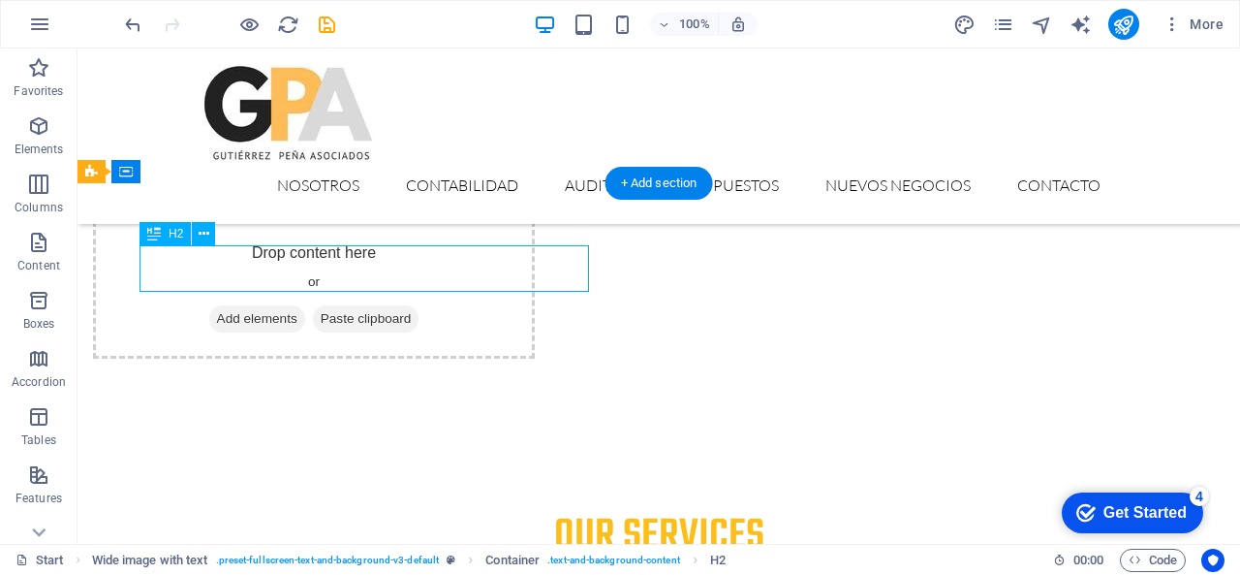
click at [204, 230] on icon at bounding box center [204, 234] width 11 height 20
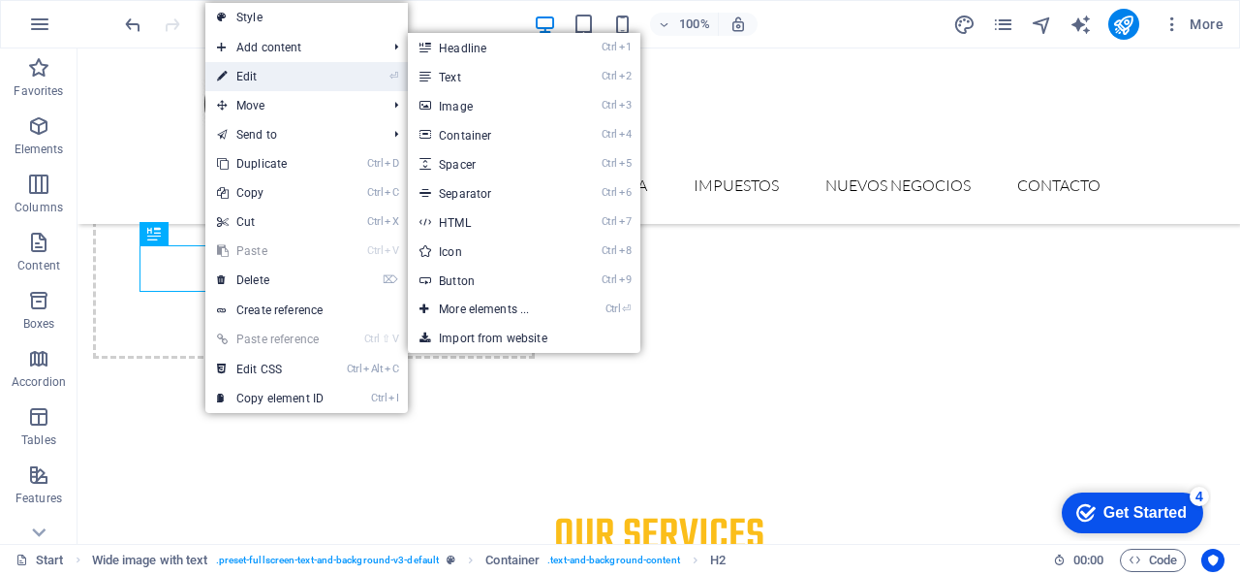
click at [298, 73] on link "⏎ Edit" at bounding box center [270, 76] width 130 height 29
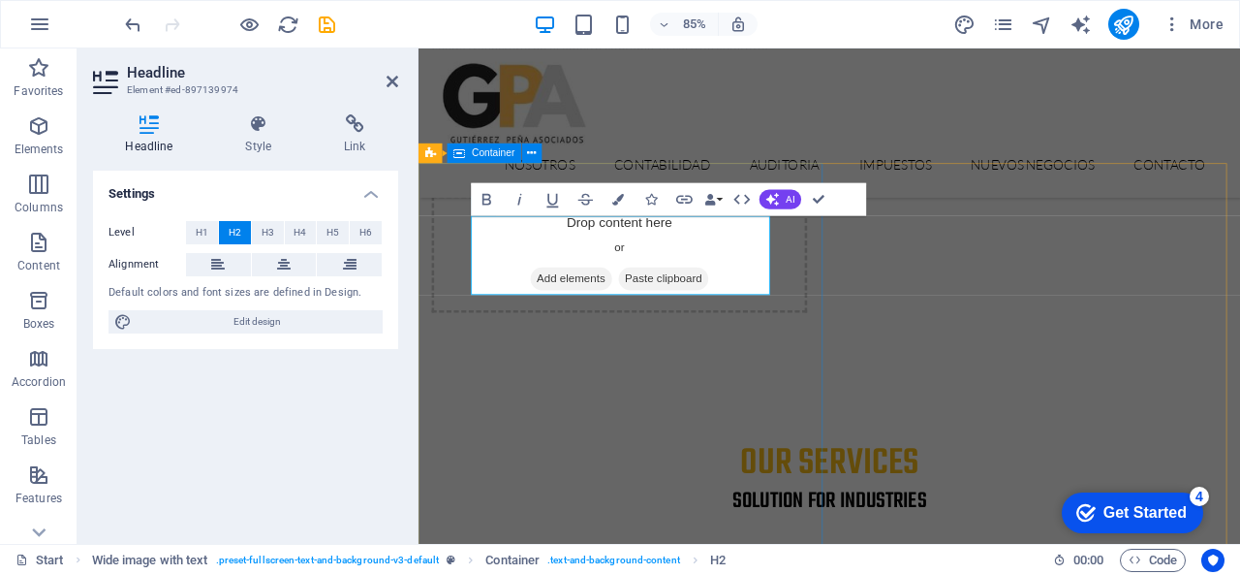
drag, startPoint x: 643, startPoint y: 299, endPoint x: 454, endPoint y: 236, distance: 200.1
drag, startPoint x: 650, startPoint y: 304, endPoint x: 458, endPoint y: 243, distance: 201.4
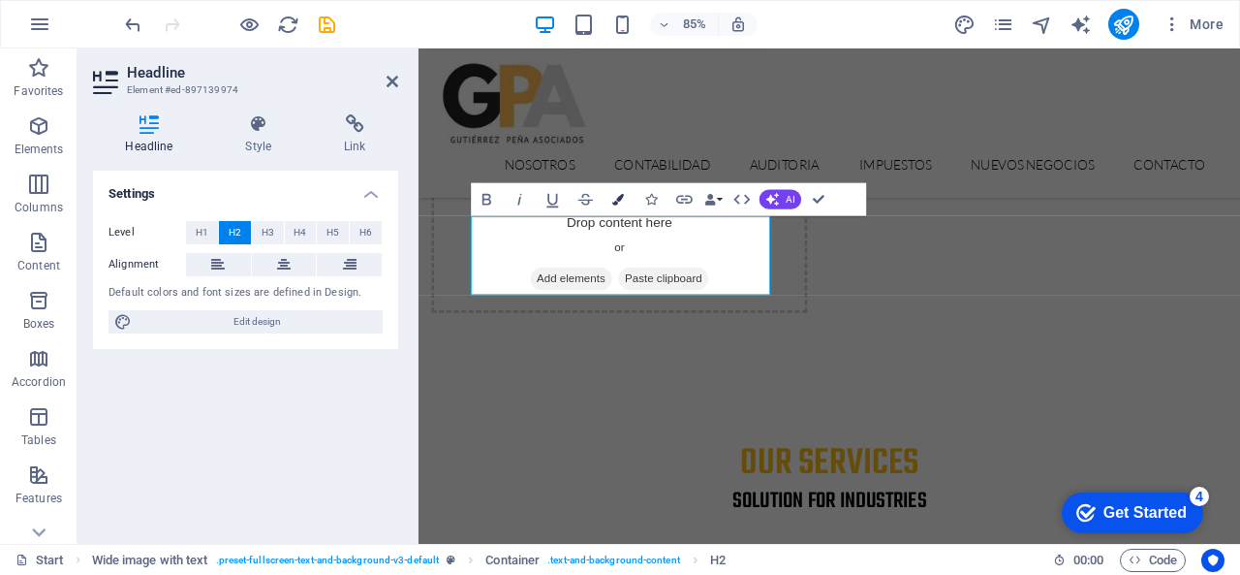
click at [618, 200] on icon "button" at bounding box center [619, 200] width 12 height 12
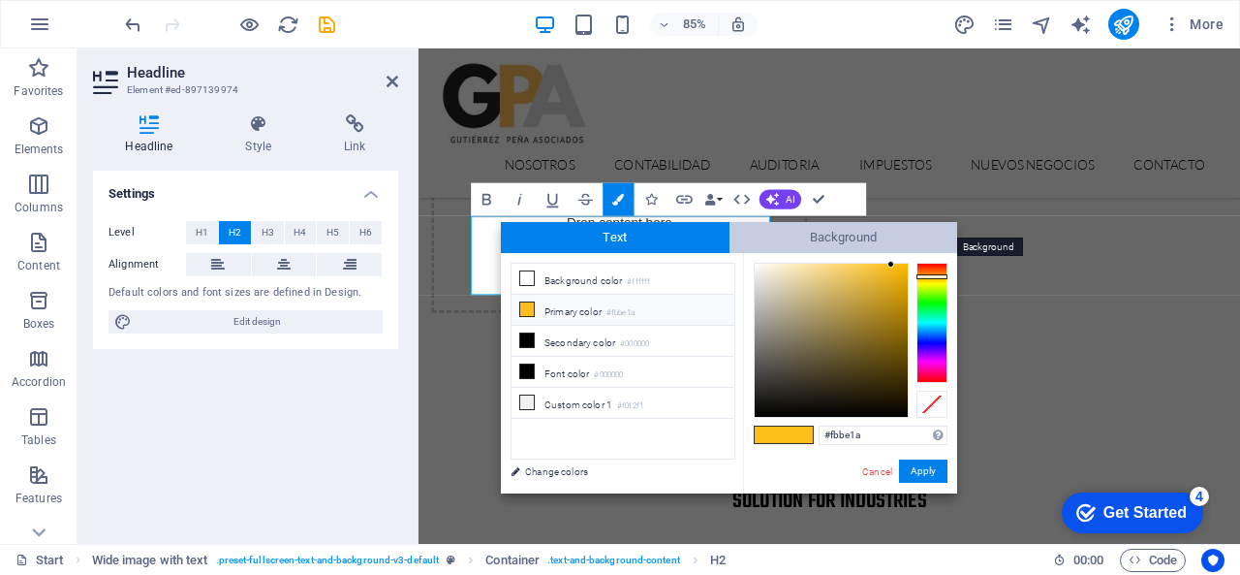
click at [832, 232] on span "Background" at bounding box center [844, 237] width 229 height 31
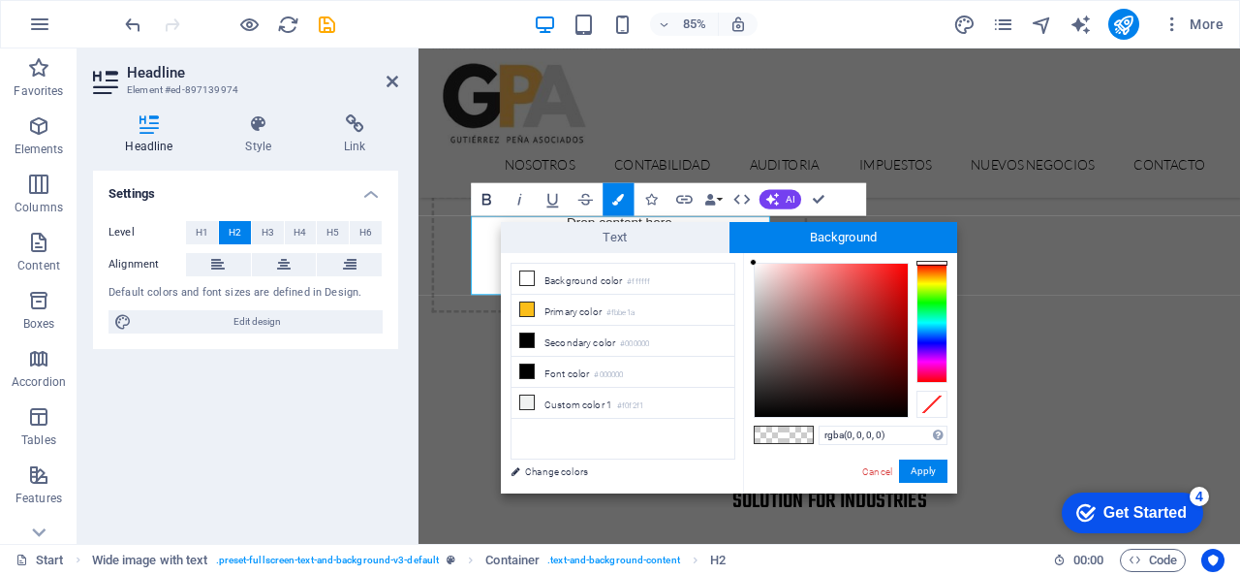
click at [488, 195] on icon "button" at bounding box center [487, 200] width 9 height 12
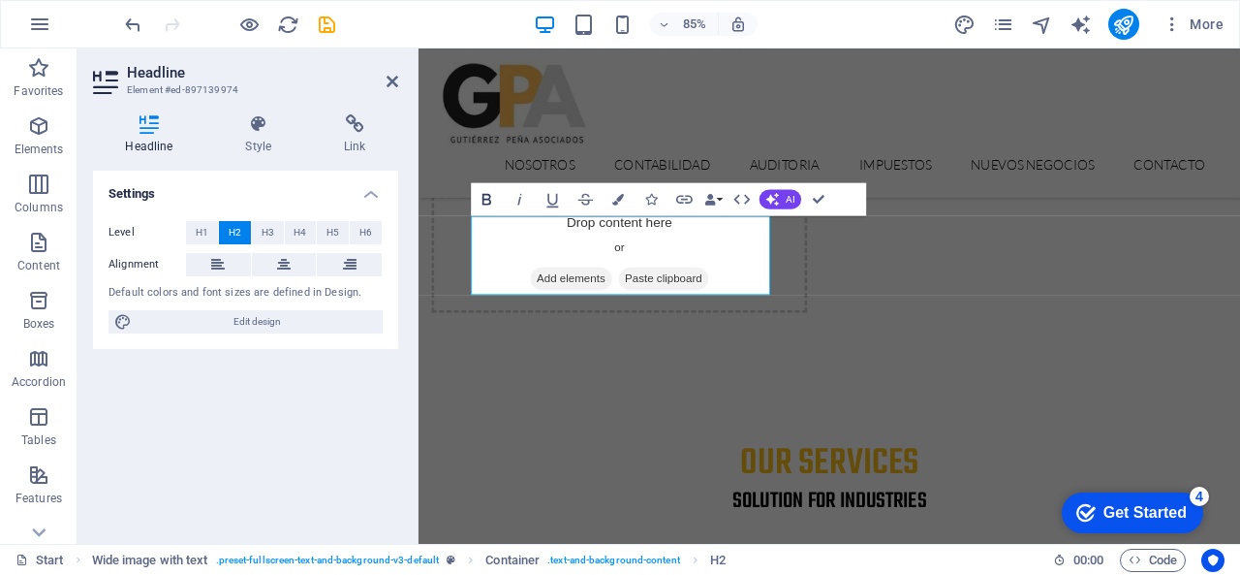
click at [488, 195] on icon "button" at bounding box center [487, 200] width 9 height 12
click at [779, 197] on icon "button" at bounding box center [774, 200] width 14 height 14
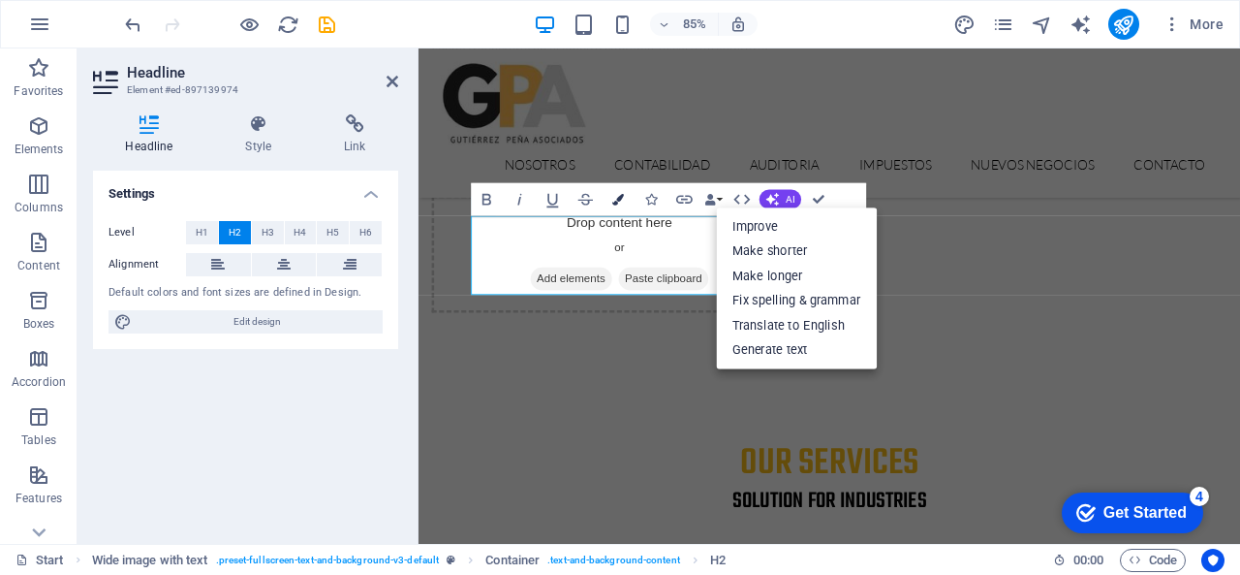
click at [614, 195] on icon "button" at bounding box center [619, 200] width 12 height 12
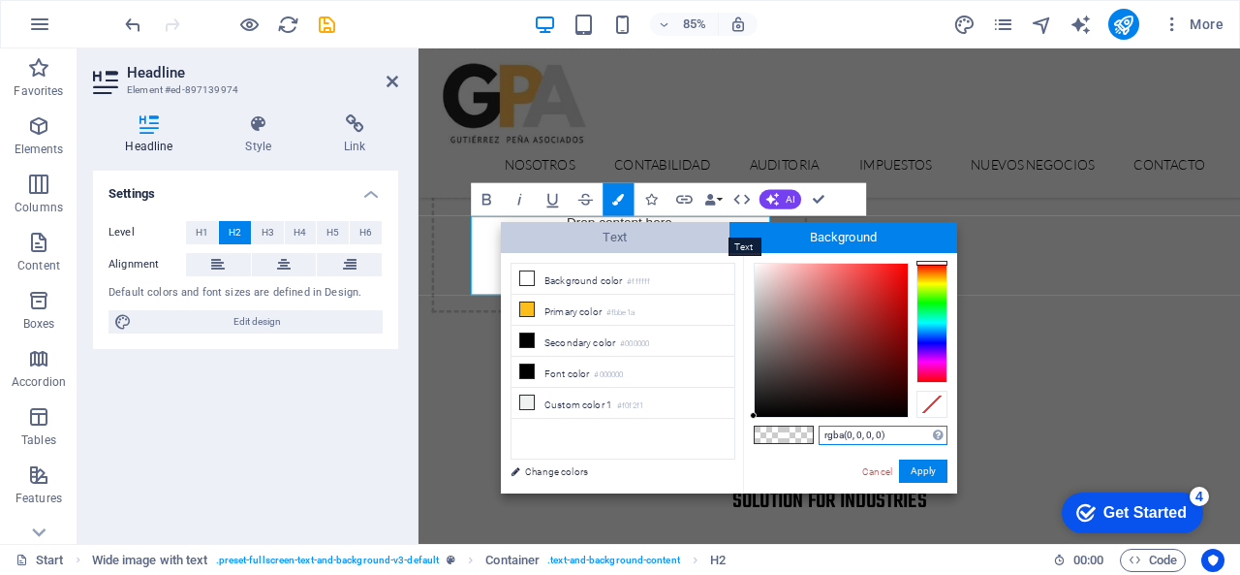
click at [631, 239] on span "Text" at bounding box center [615, 237] width 229 height 31
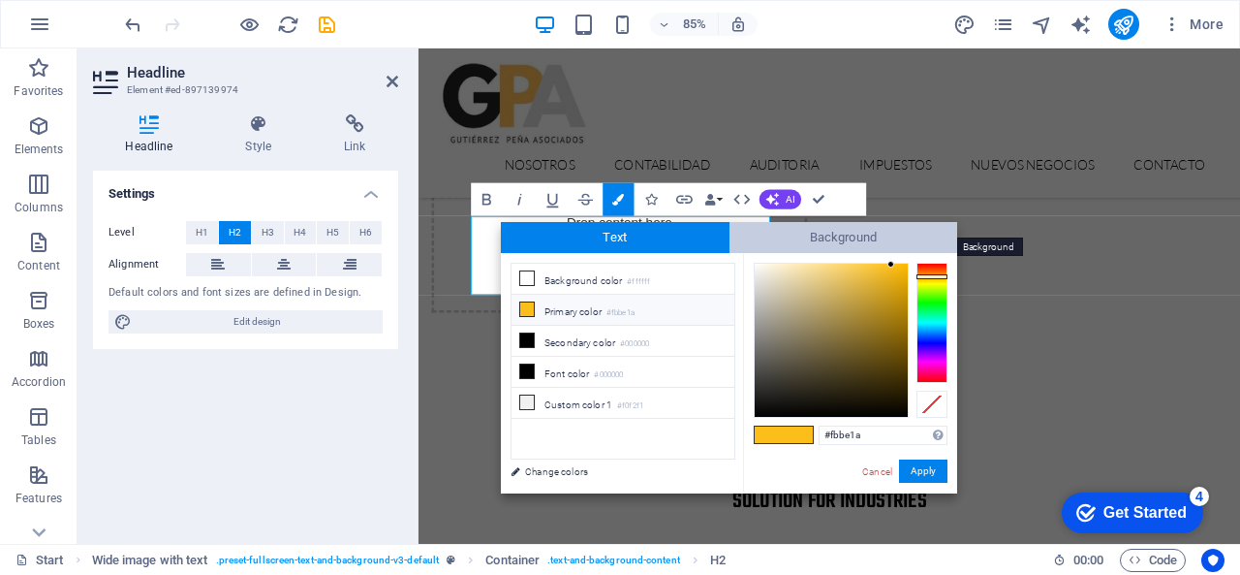
click at [812, 243] on span "Background" at bounding box center [844, 237] width 229 height 31
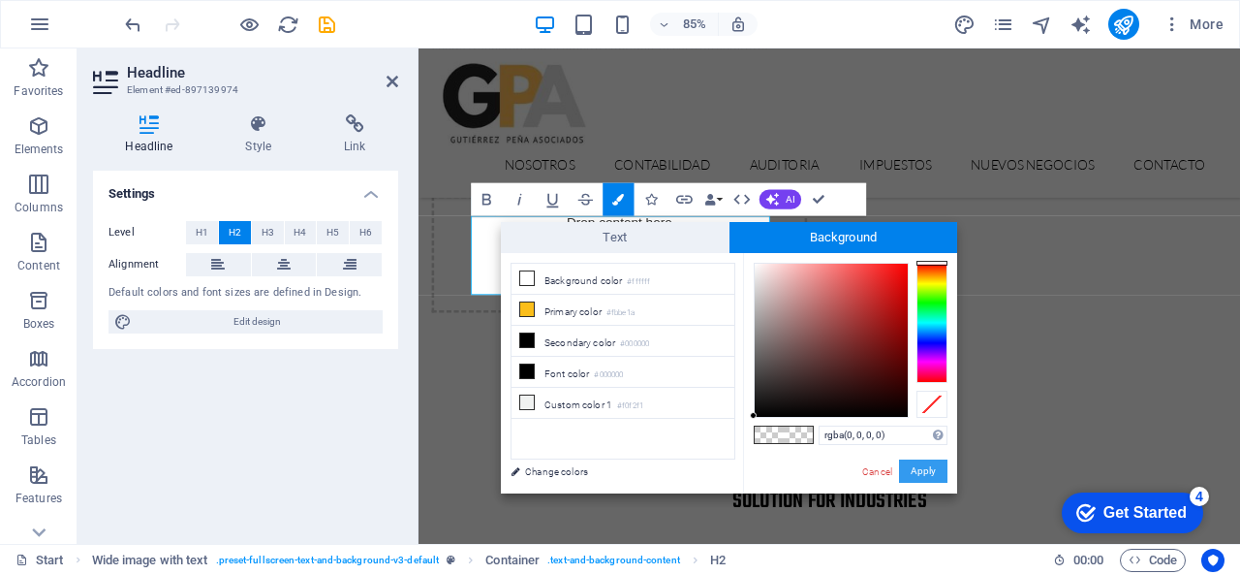
click at [935, 460] on button "Apply" at bounding box center [923, 470] width 48 height 23
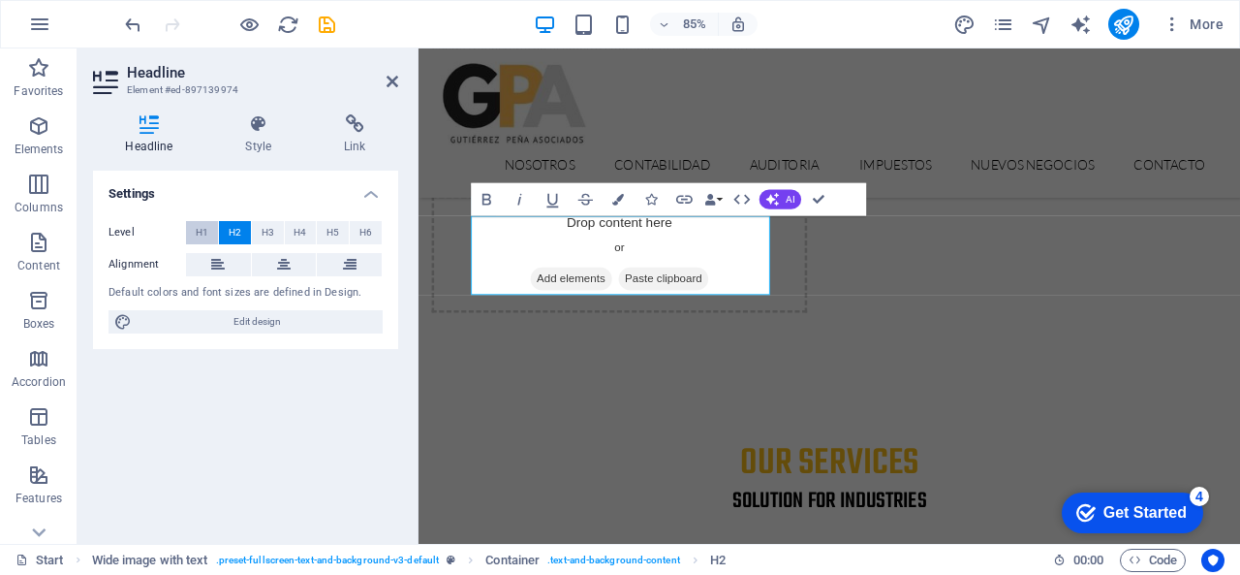
click at [207, 225] on span "H1" at bounding box center [202, 232] width 13 height 23
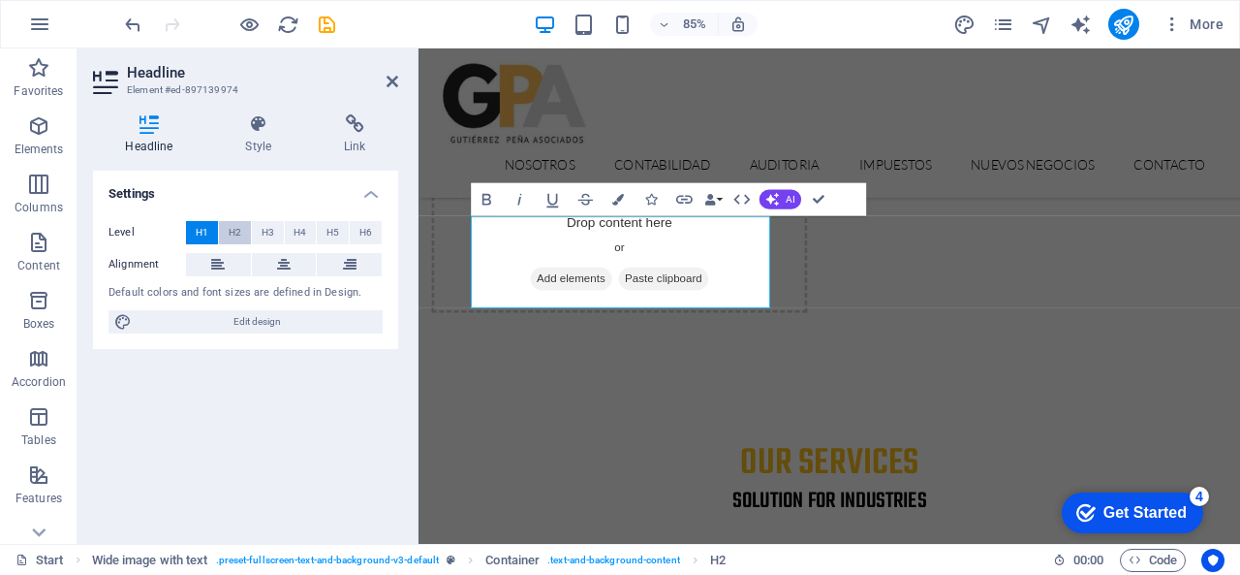
click at [235, 225] on span "H2" at bounding box center [235, 232] width 13 height 23
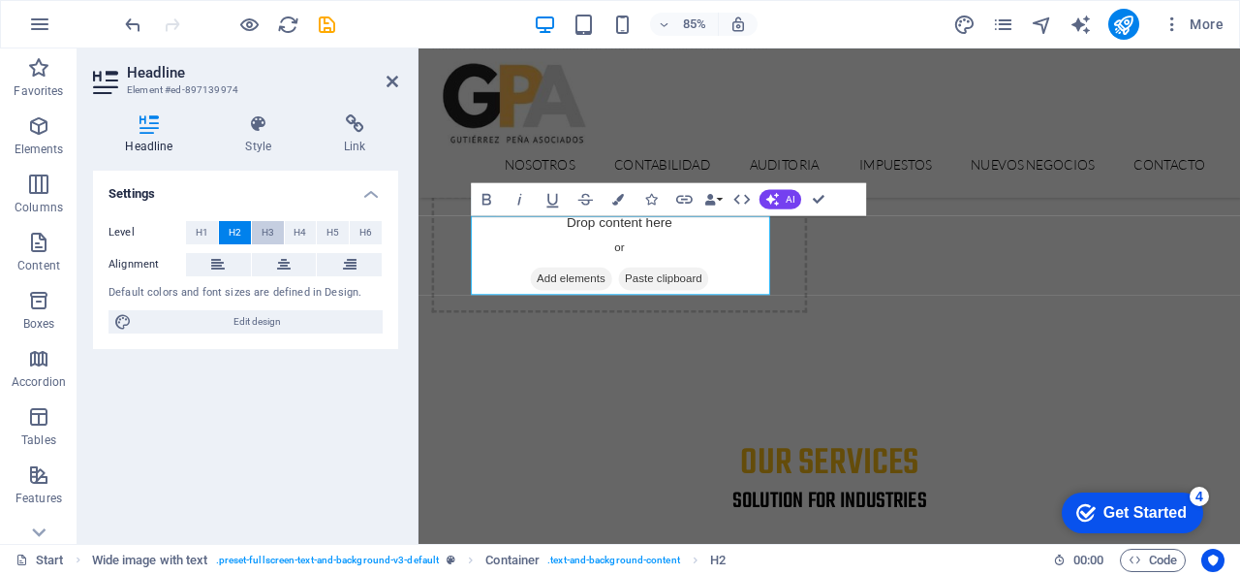
click at [275, 232] on button "H3" at bounding box center [268, 232] width 32 height 23
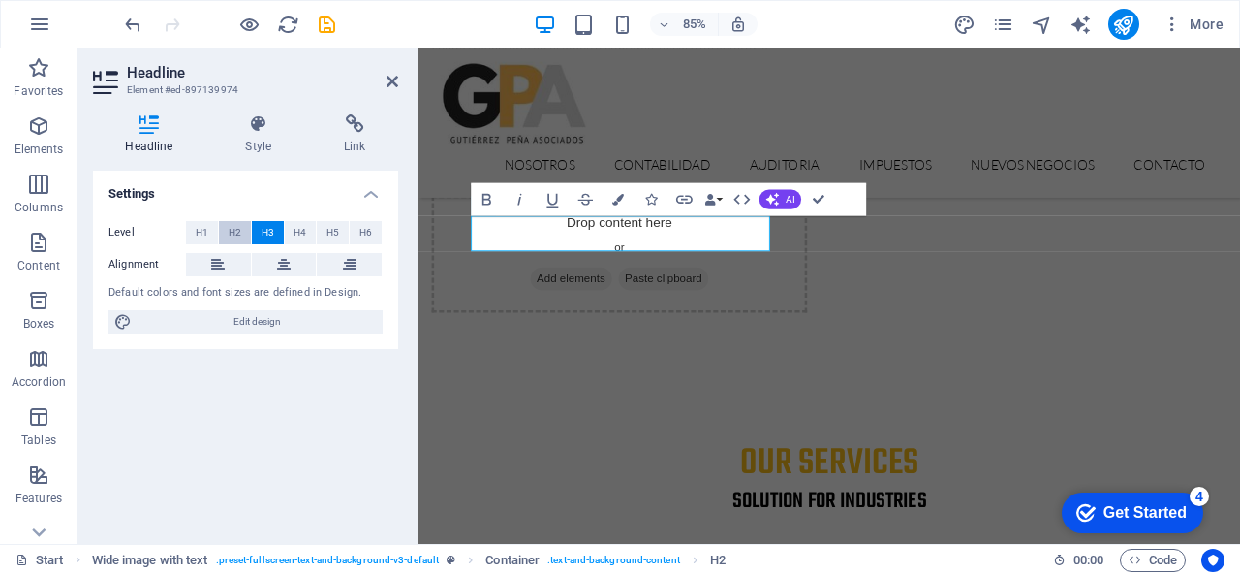
click at [236, 235] on span "H2" at bounding box center [235, 232] width 13 height 23
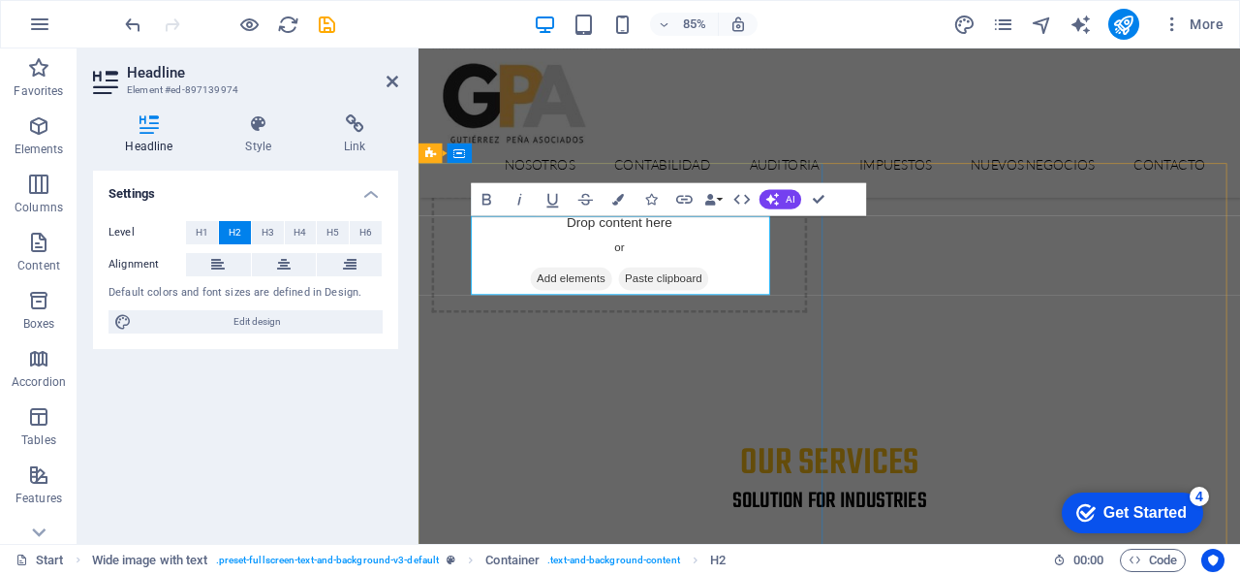
click at [270, 267] on button at bounding box center [284, 264] width 65 height 23
click at [345, 265] on icon at bounding box center [350, 264] width 14 height 23
click at [297, 265] on button at bounding box center [284, 264] width 65 height 23
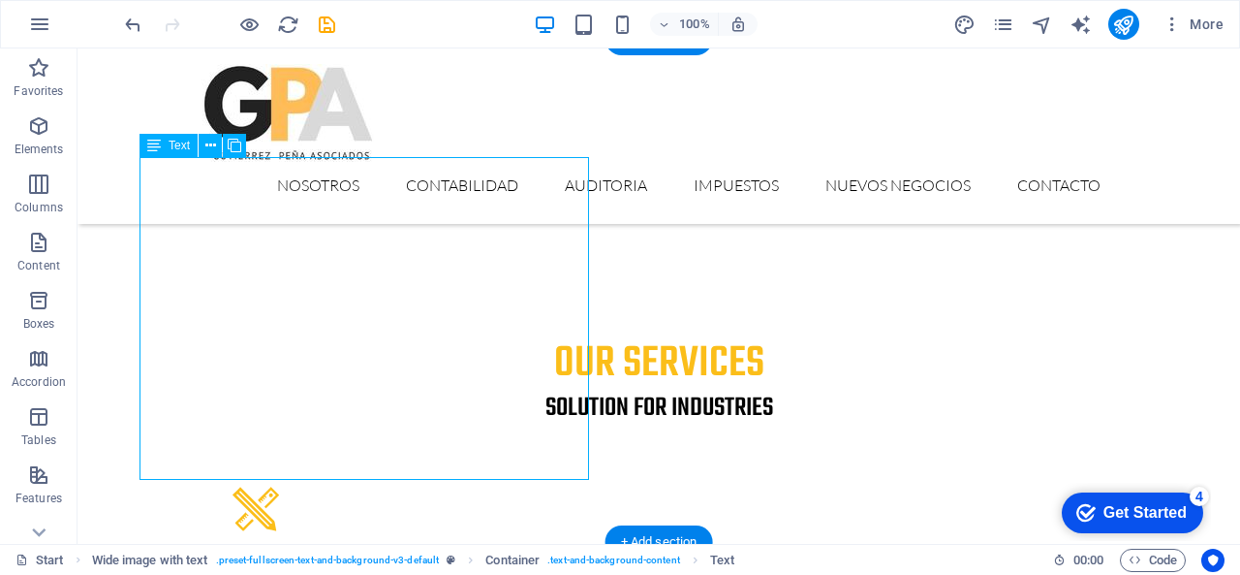
scroll to position [1521, 0]
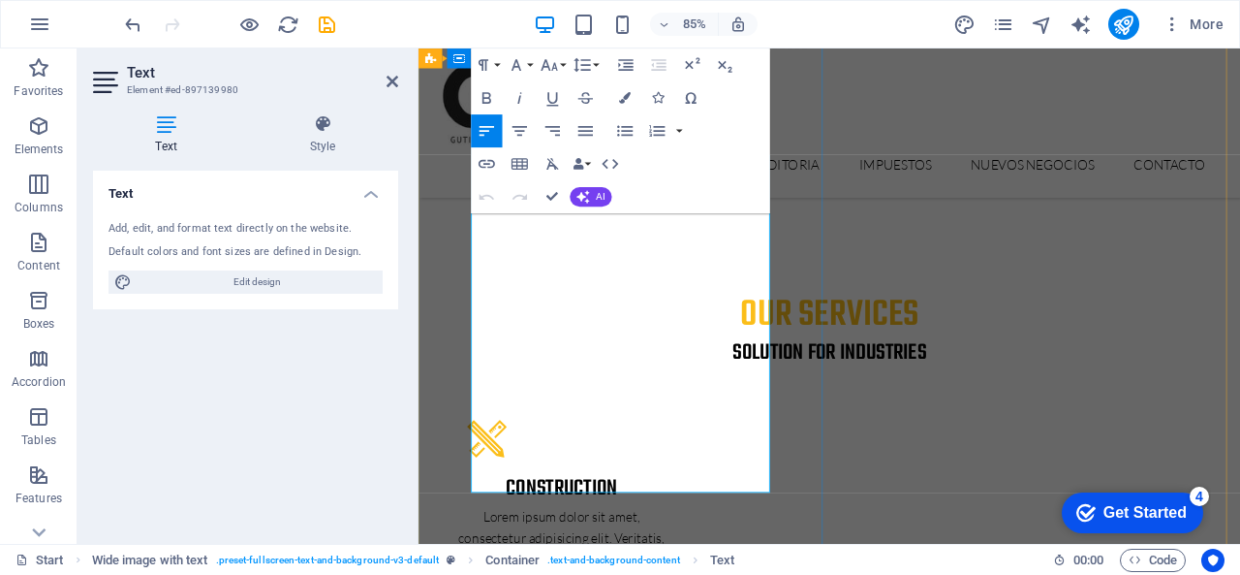
drag, startPoint x: 705, startPoint y: 552, endPoint x: 485, endPoint y: 260, distance: 366.1
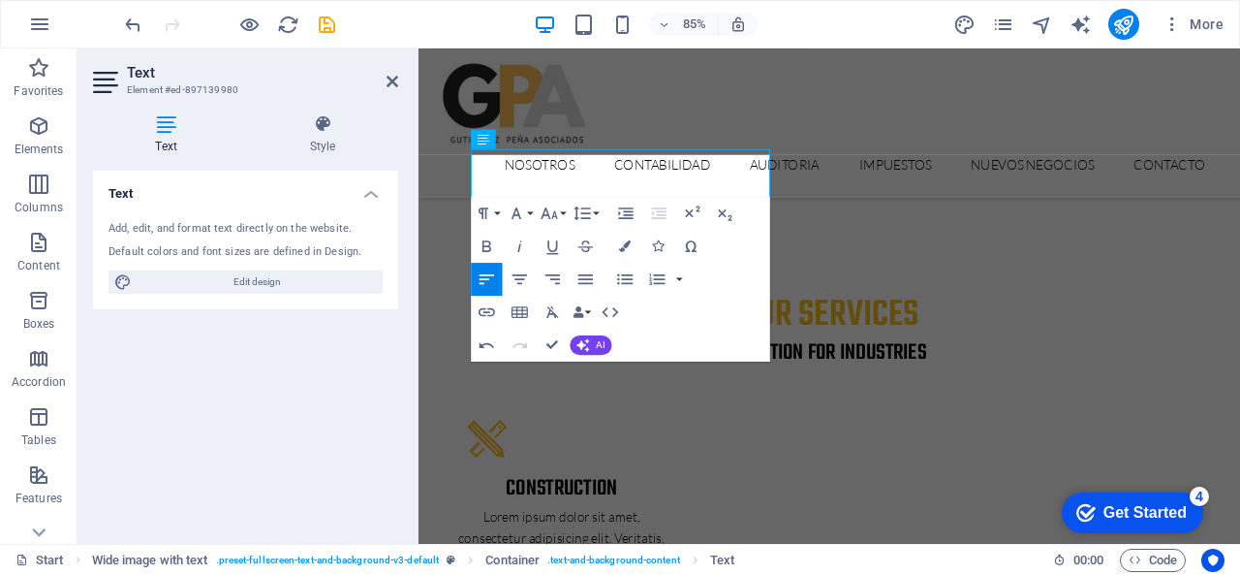
scroll to position [1528, 0]
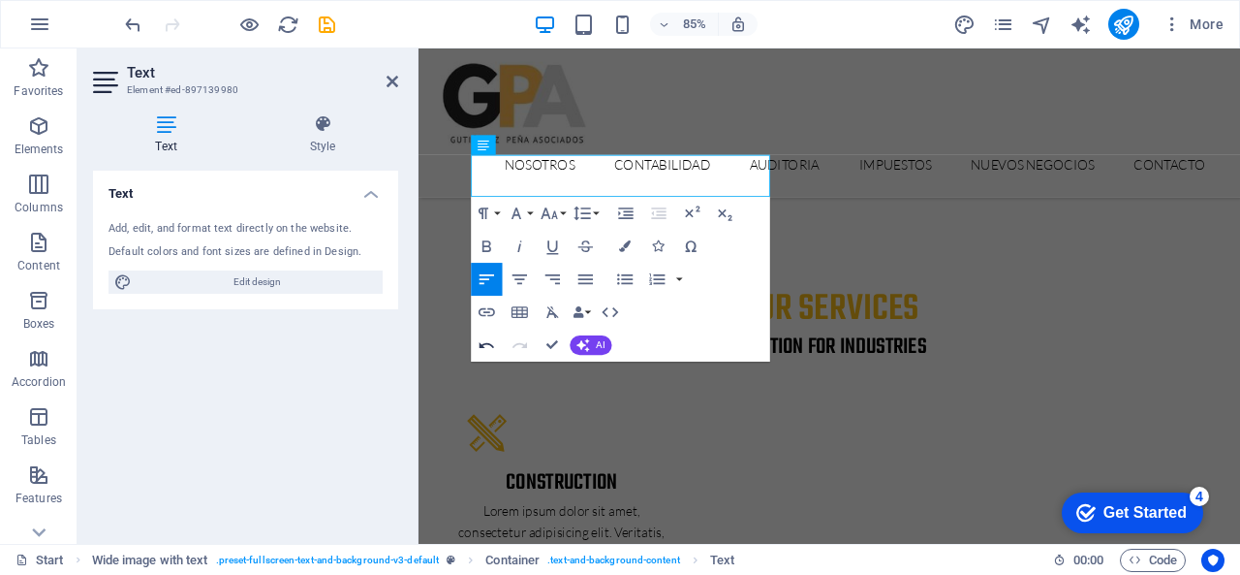
click at [471, 352] on button "Undo" at bounding box center [486, 345] width 31 height 33
click at [479, 342] on icon "button" at bounding box center [486, 344] width 19 height 19
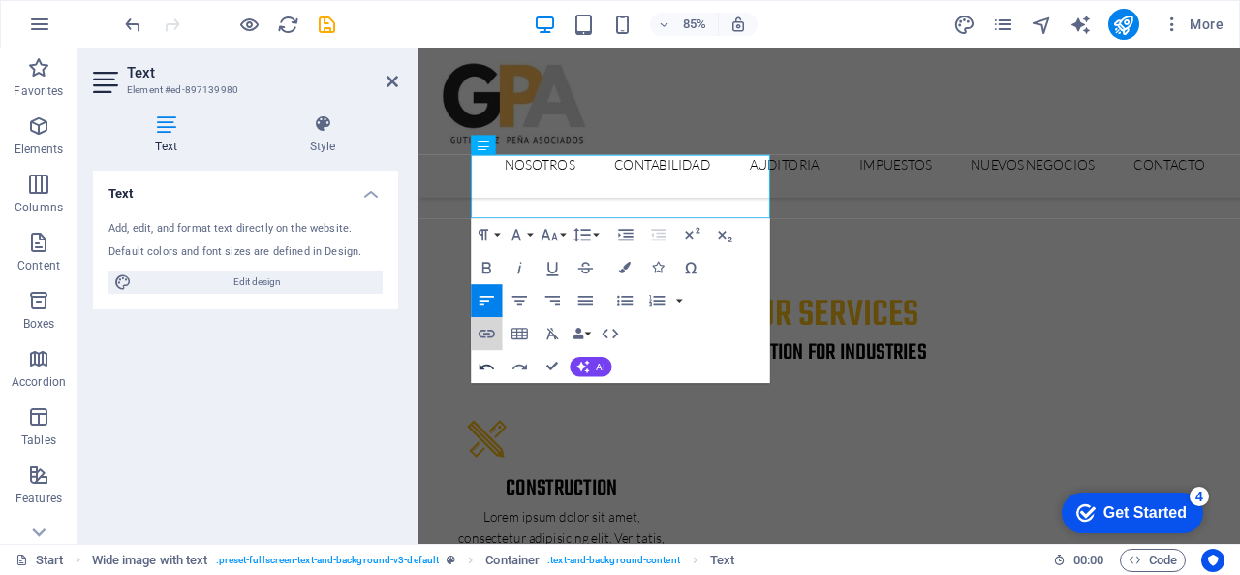
click at [479, 342] on icon "button" at bounding box center [486, 333] width 19 height 19
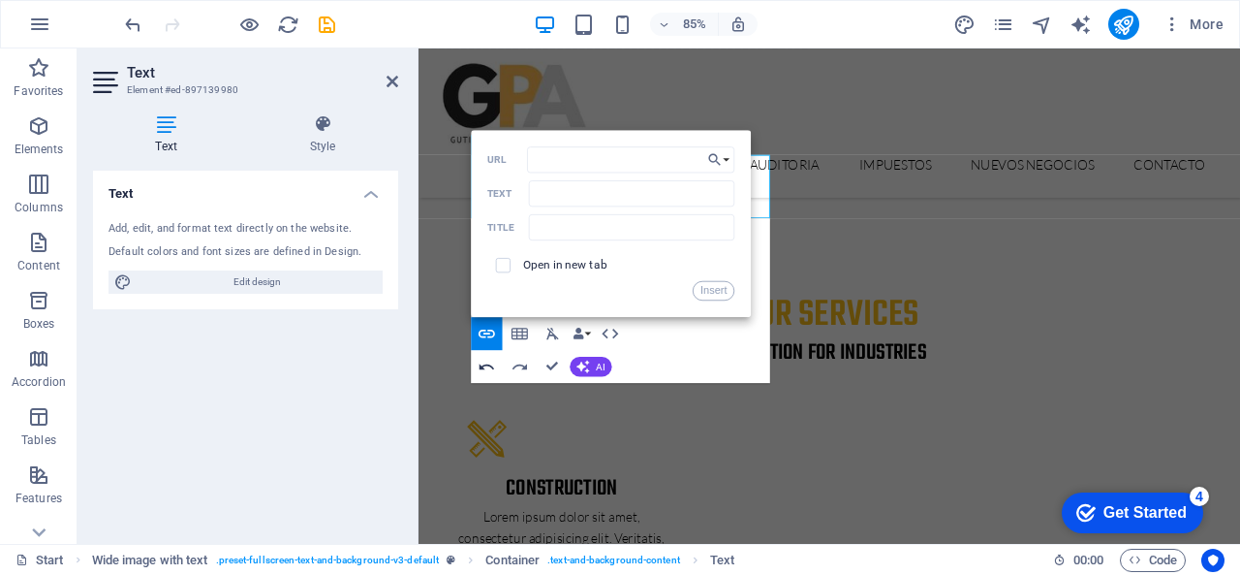
click at [479, 342] on icon "button" at bounding box center [486, 333] width 19 height 19
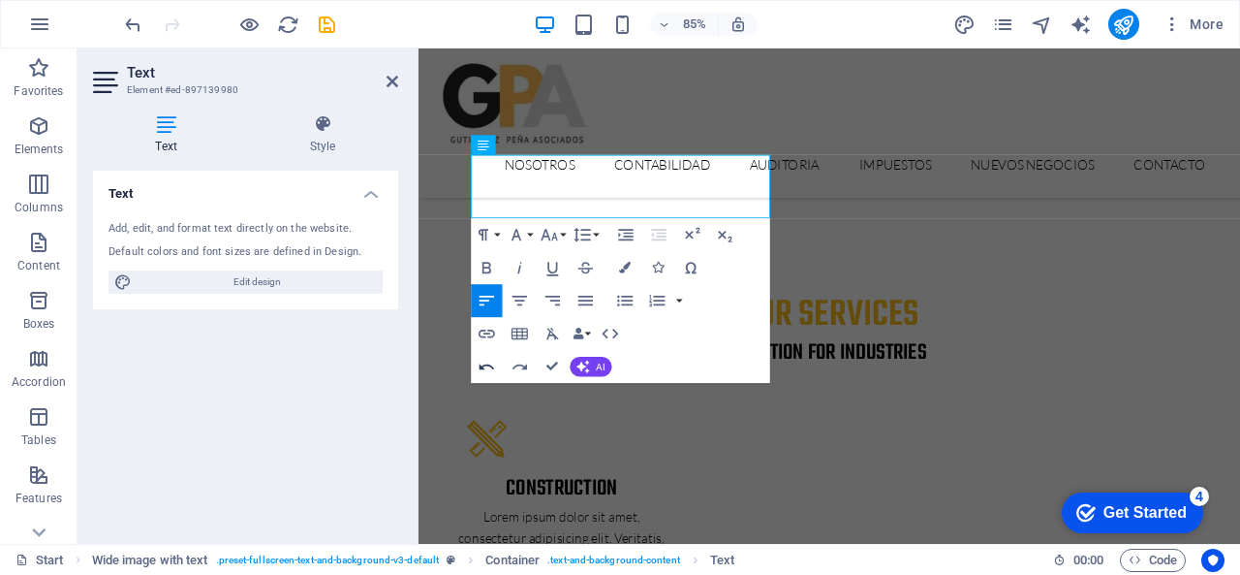
click at [479, 342] on icon "button" at bounding box center [486, 333] width 19 height 19
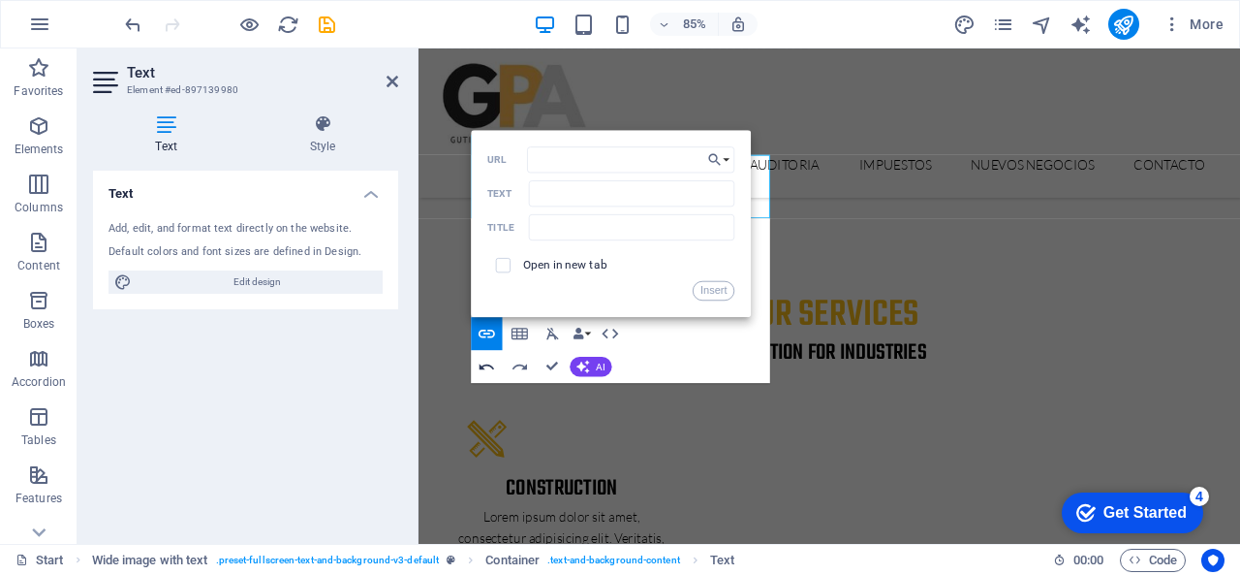
click at [479, 342] on icon "button" at bounding box center [486, 333] width 19 height 19
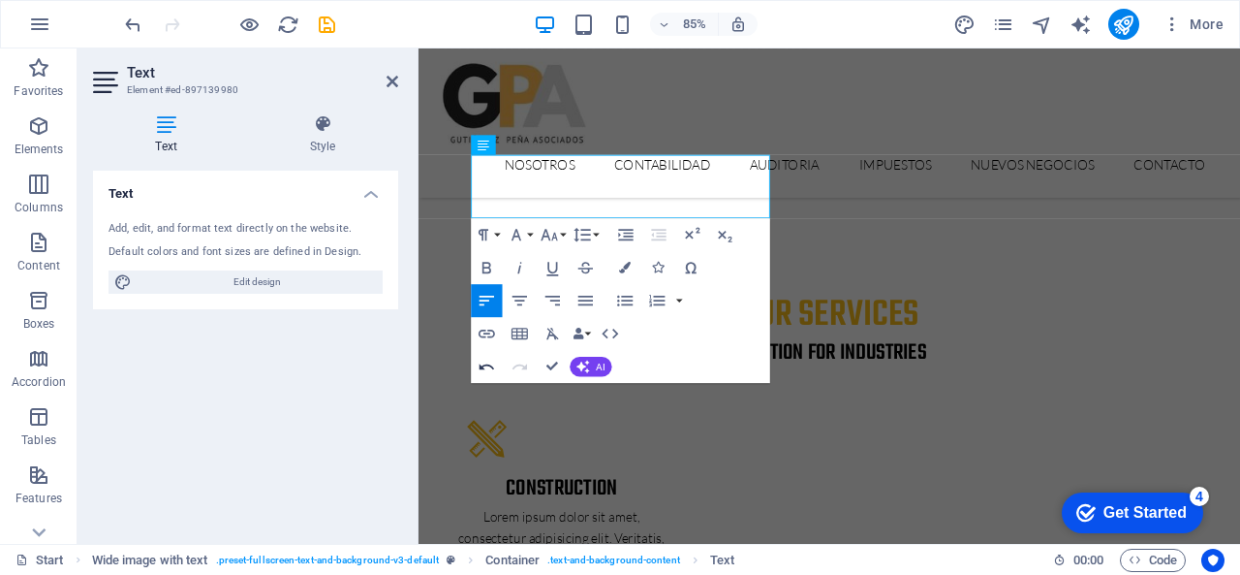
scroll to position [1528, 0]
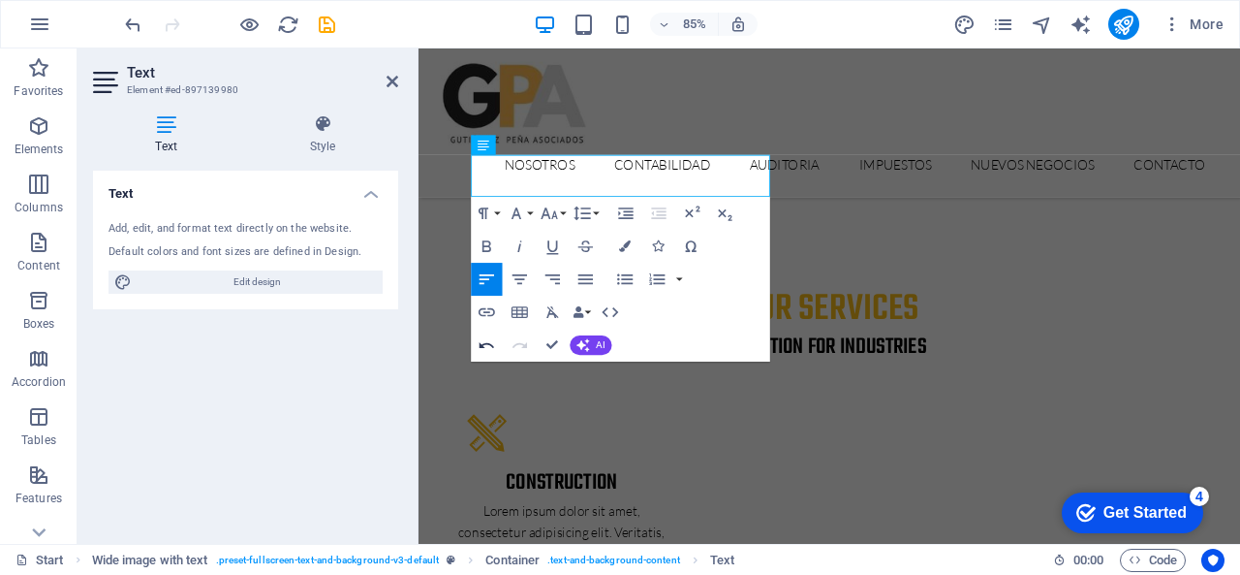
click at [479, 342] on icon "button" at bounding box center [486, 344] width 19 height 19
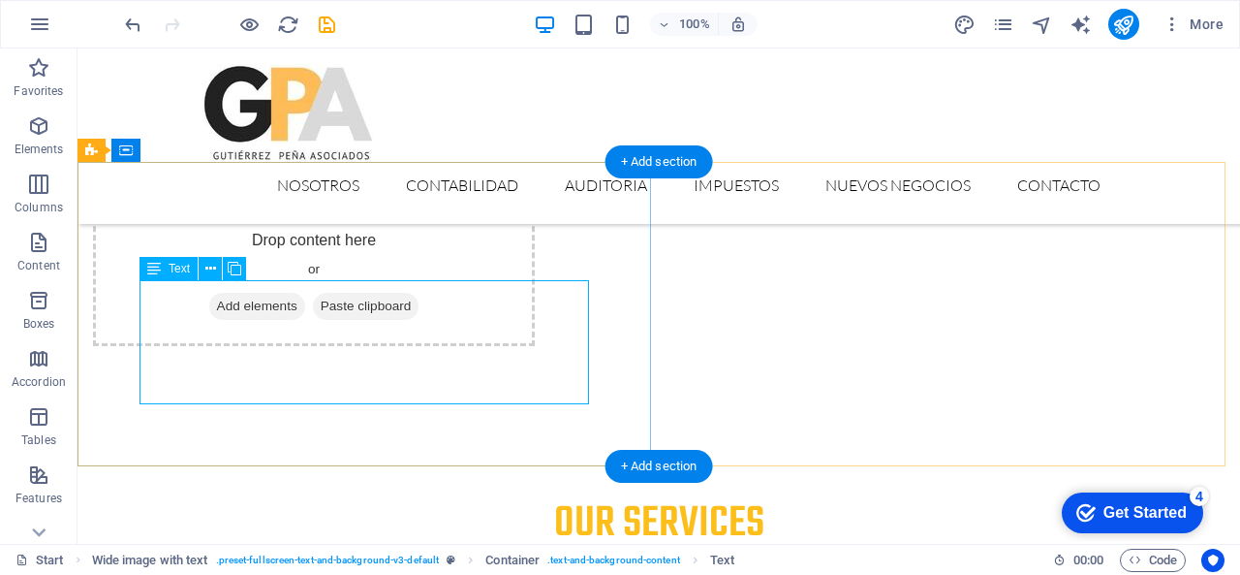
scroll to position [1368, 0]
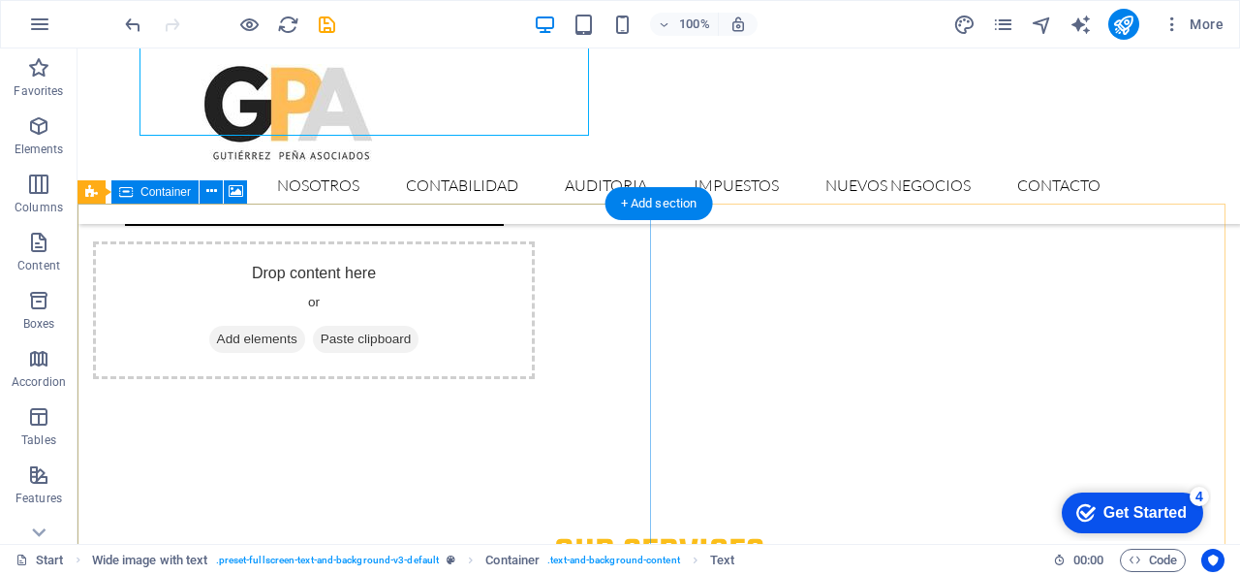
scroll to position [1617, 0]
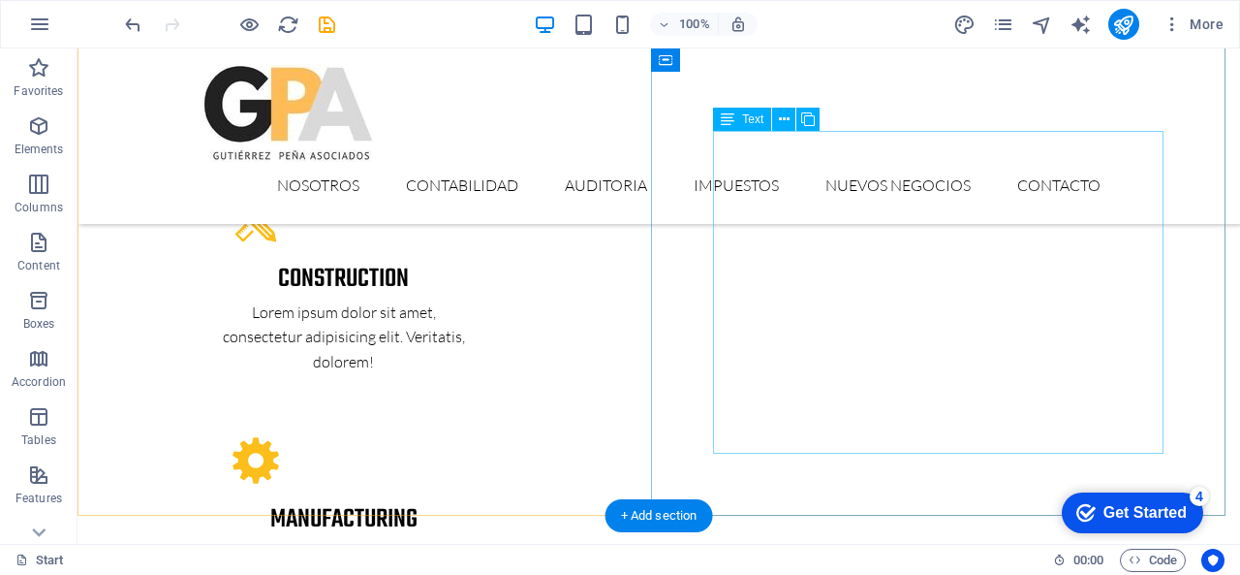
scroll to position [1799, 0]
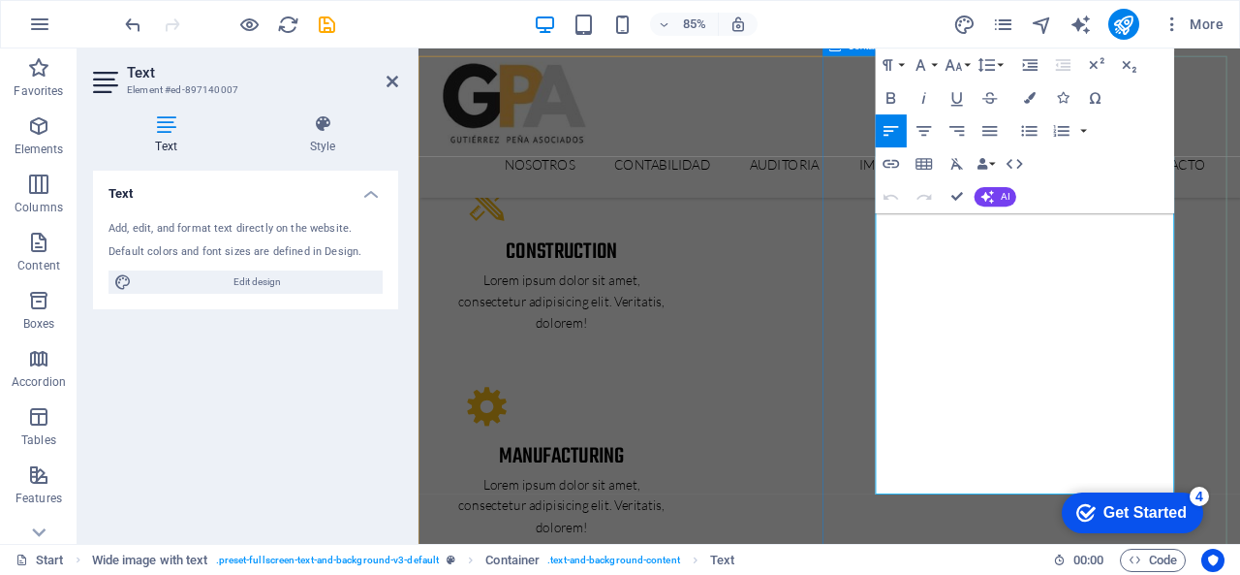
drag, startPoint x: 1031, startPoint y: 554, endPoint x: 929, endPoint y: 230, distance: 340.2
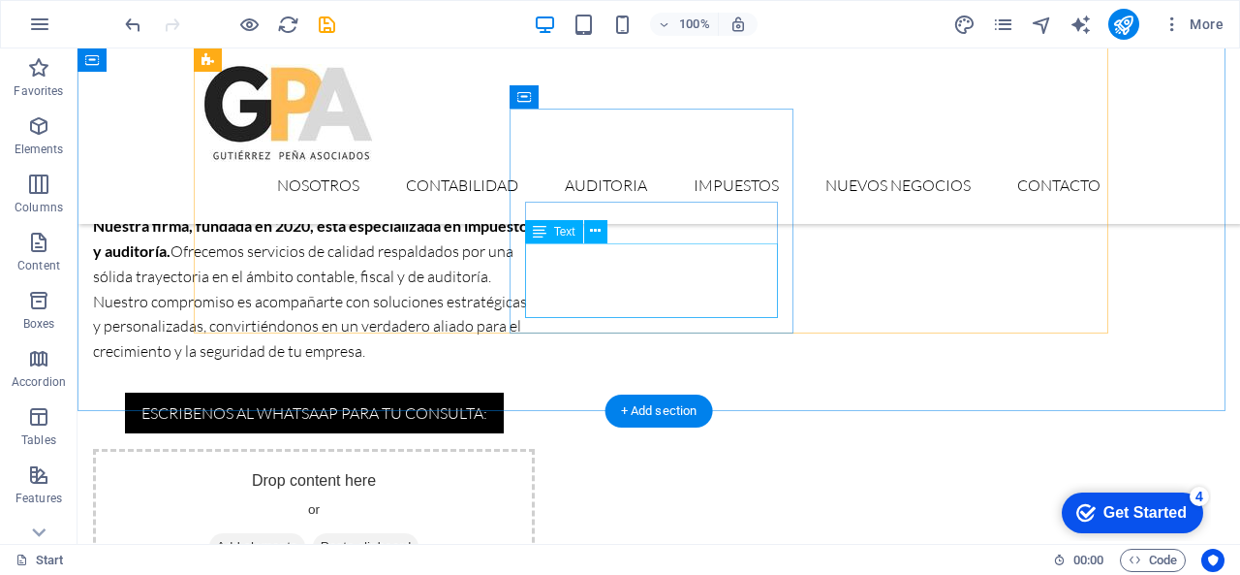
scroll to position [1013, 0]
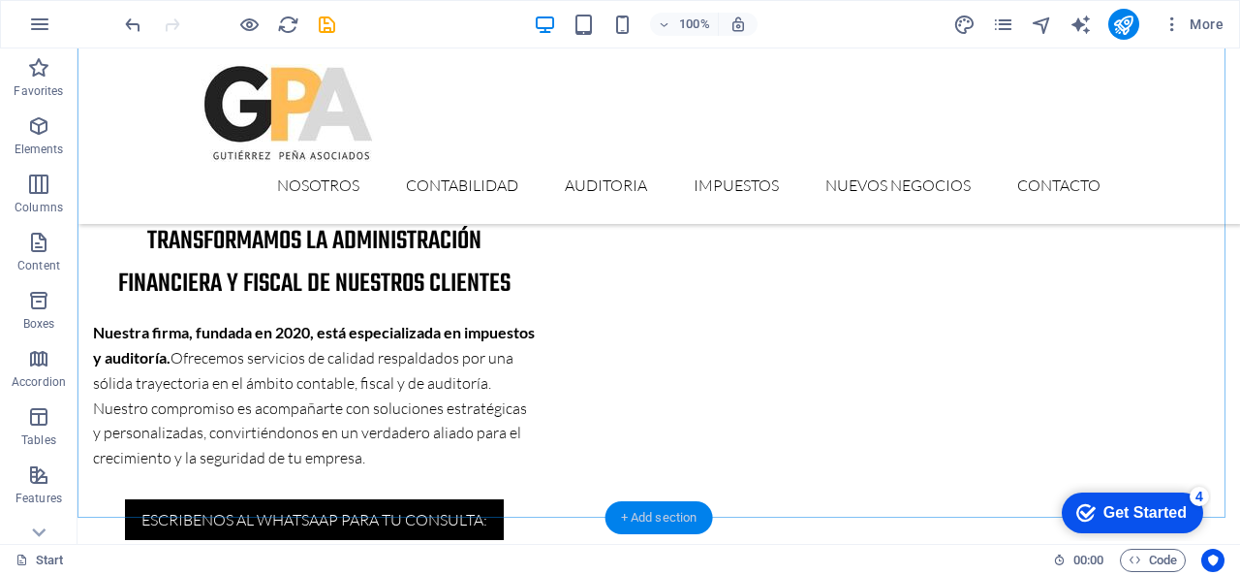
click at [641, 505] on div "+ Add section" at bounding box center [660, 517] width 108 height 33
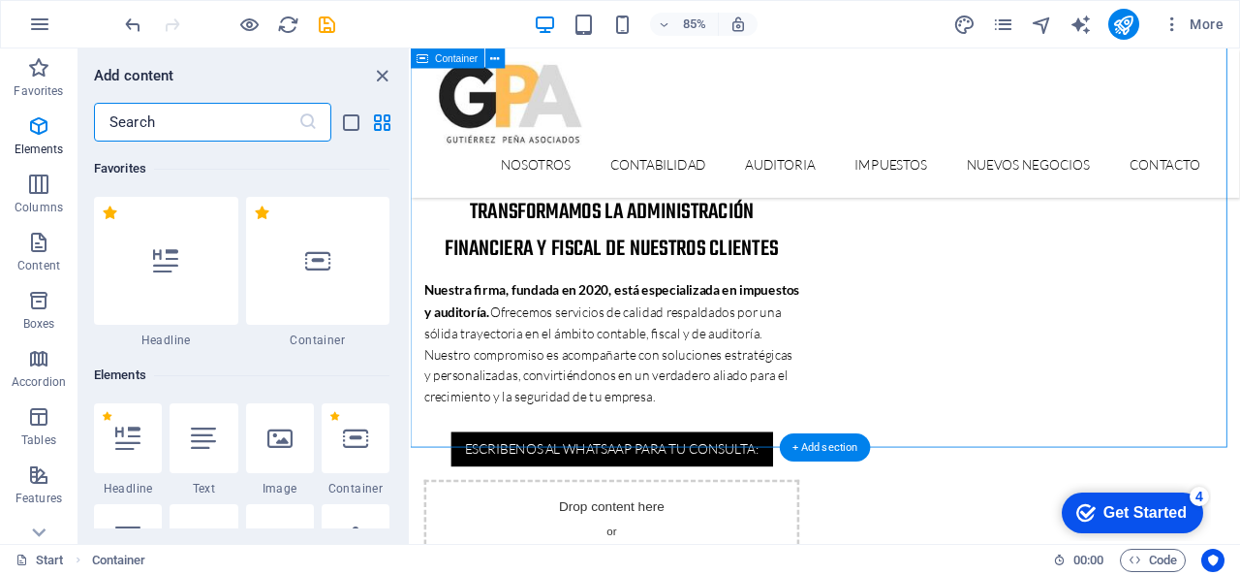
scroll to position [3391, 0]
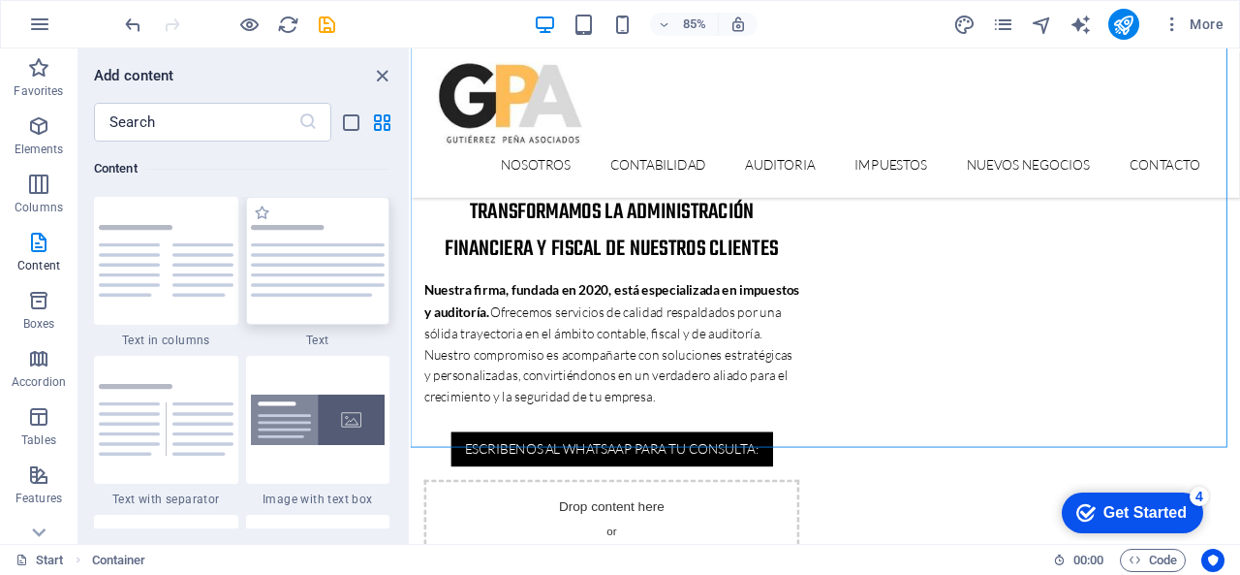
click at [322, 229] on img at bounding box center [318, 261] width 135 height 72
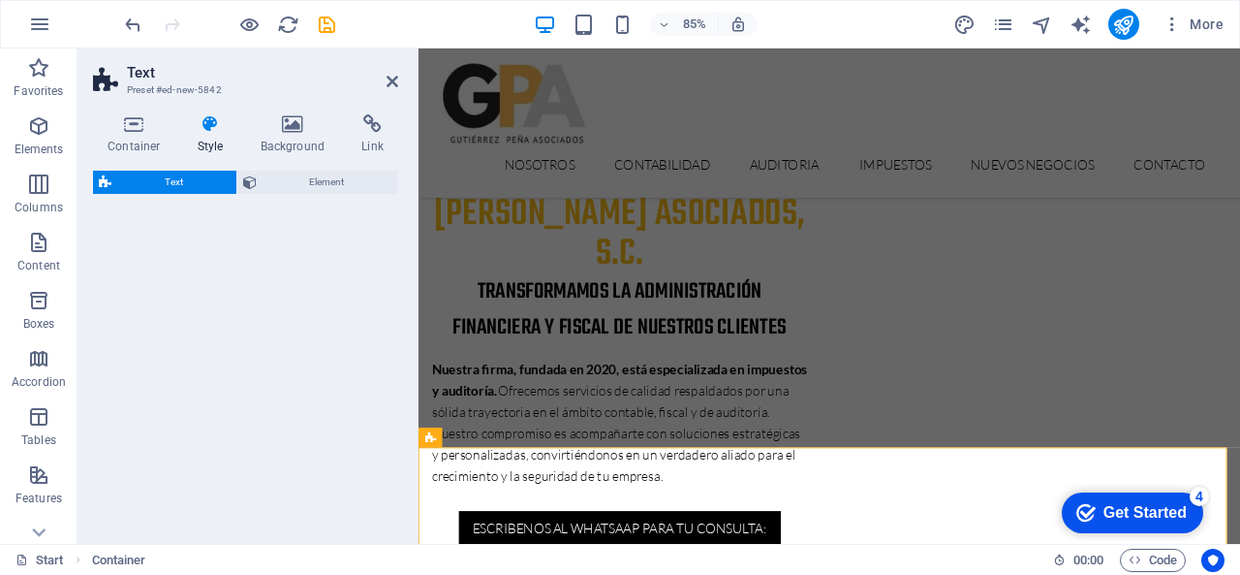
scroll to position [1059, 0]
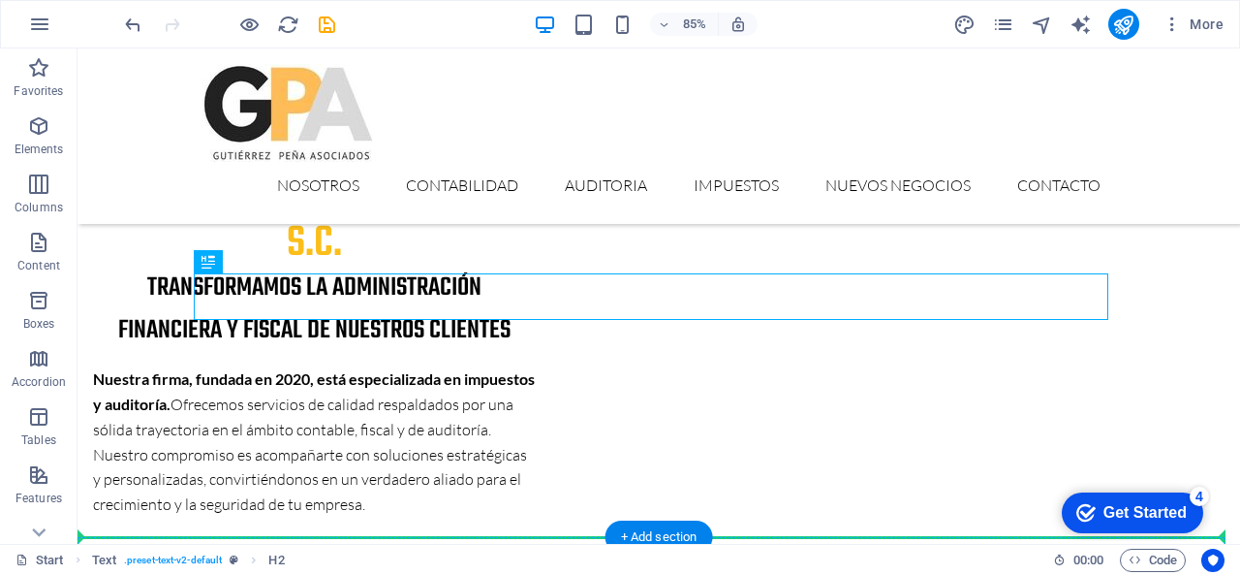
scroll to position [1381, 0]
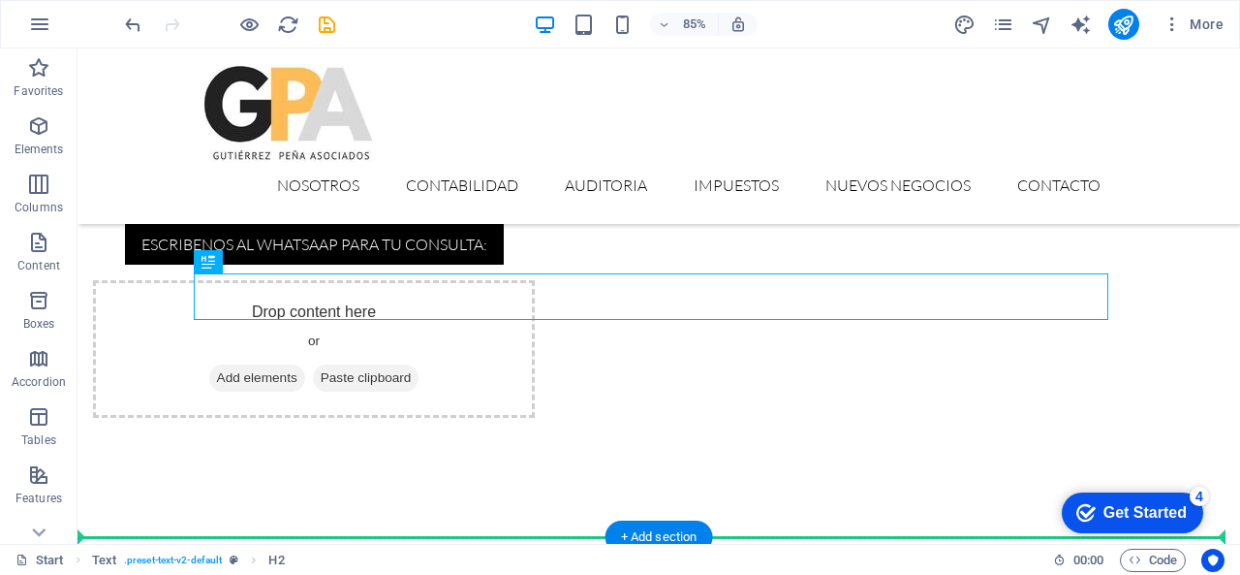
drag, startPoint x: 268, startPoint y: 617, endPoint x: 490, endPoint y: 570, distance: 226.9
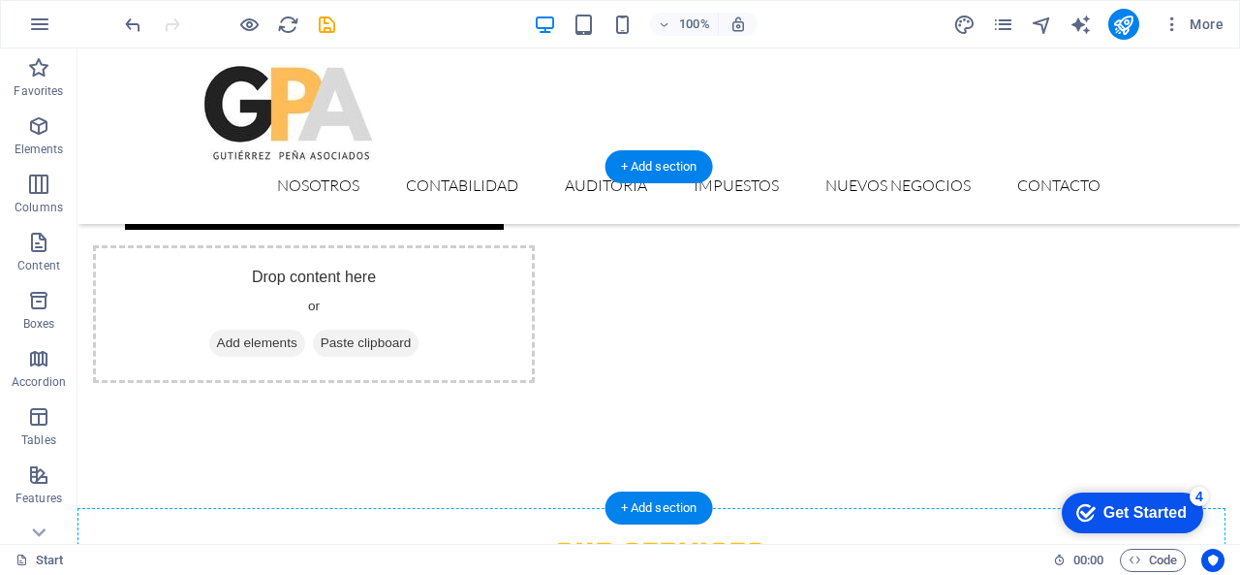
scroll to position [1410, 0]
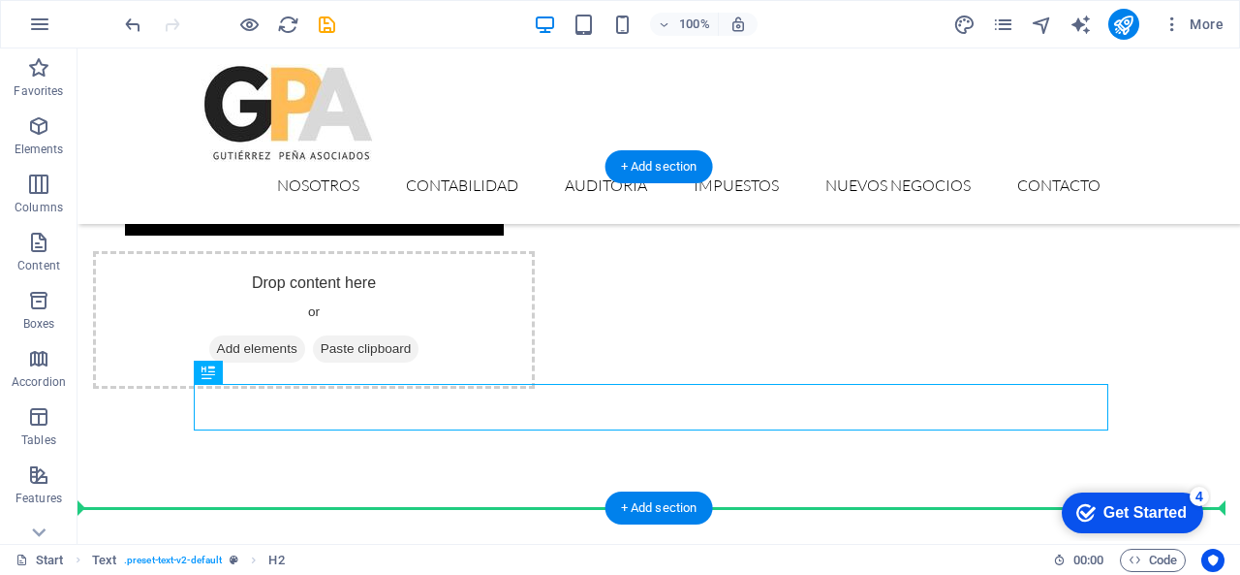
drag, startPoint x: 238, startPoint y: 414, endPoint x: 256, endPoint y: 449, distance: 39.0
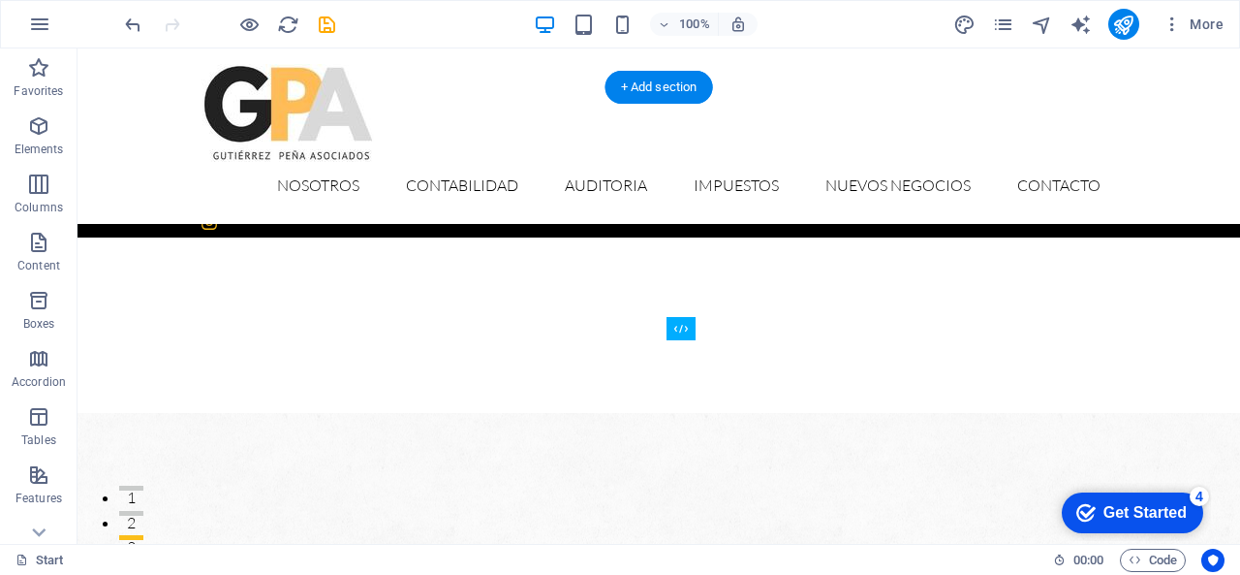
scroll to position [0, 0]
